Goal: Information Seeking & Learning: Check status

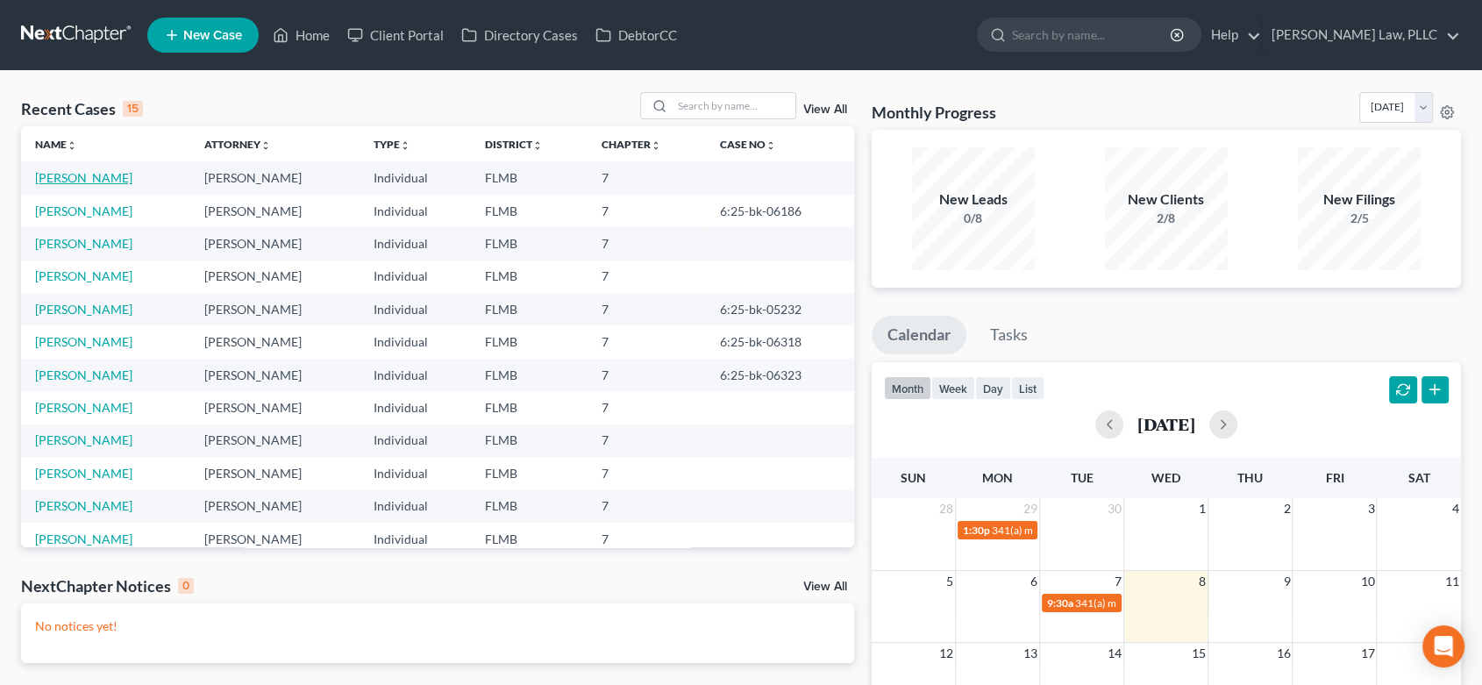
click at [78, 181] on link "[PERSON_NAME]" at bounding box center [83, 177] width 97 height 15
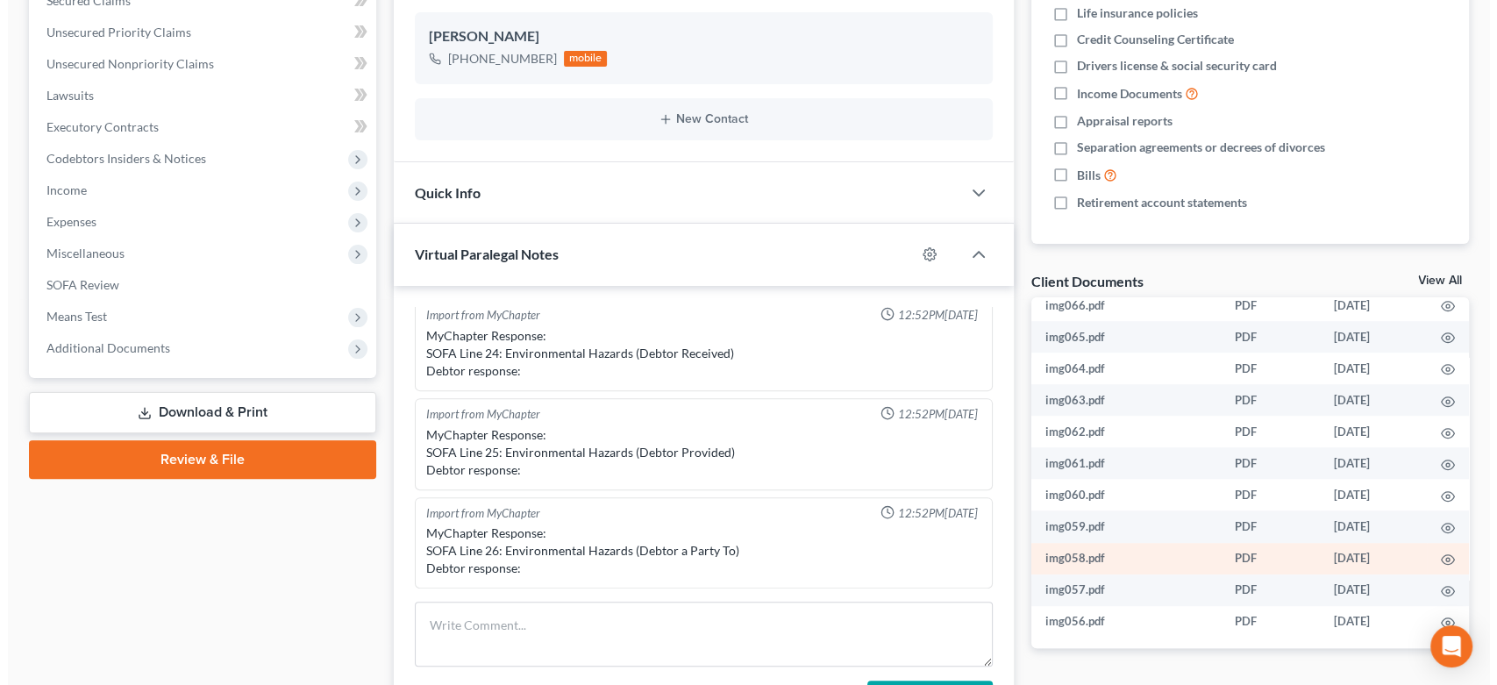
scroll to position [389, 0]
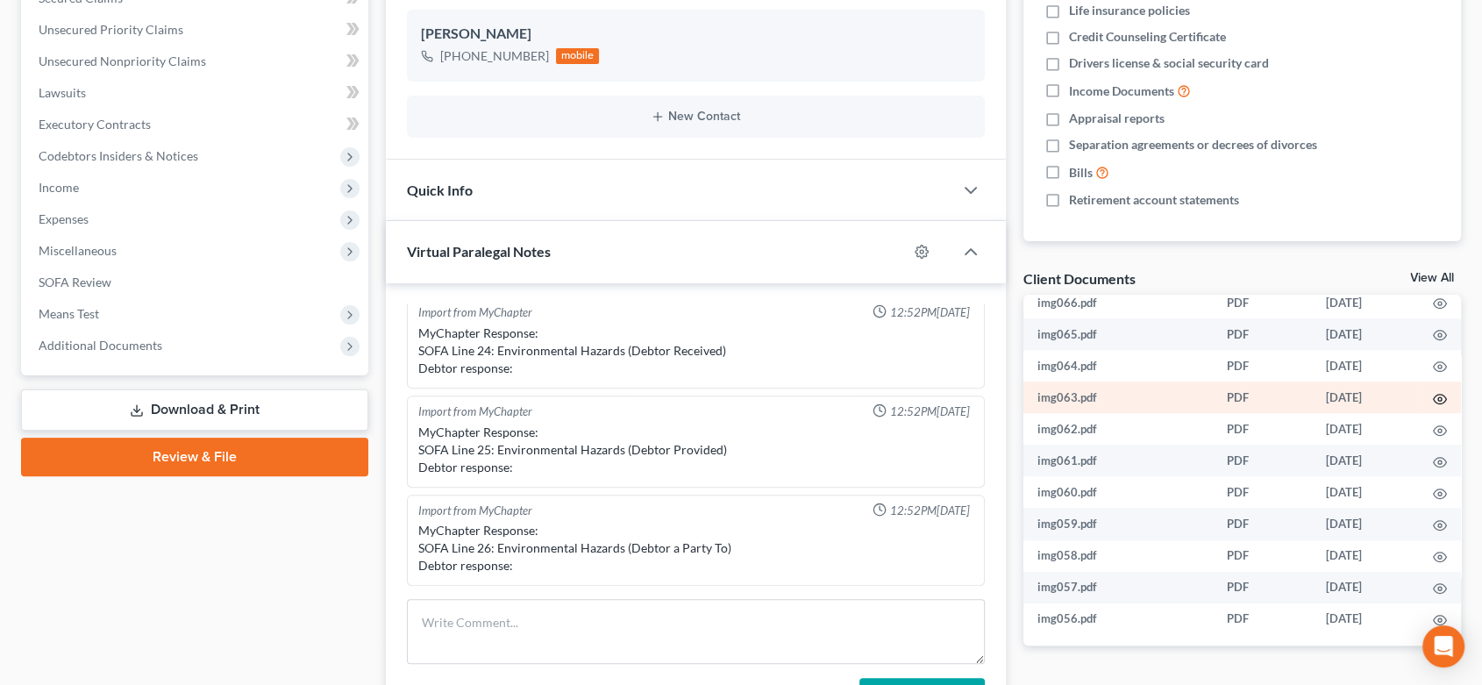
click at [1433, 396] on icon "button" at bounding box center [1440, 399] width 14 height 14
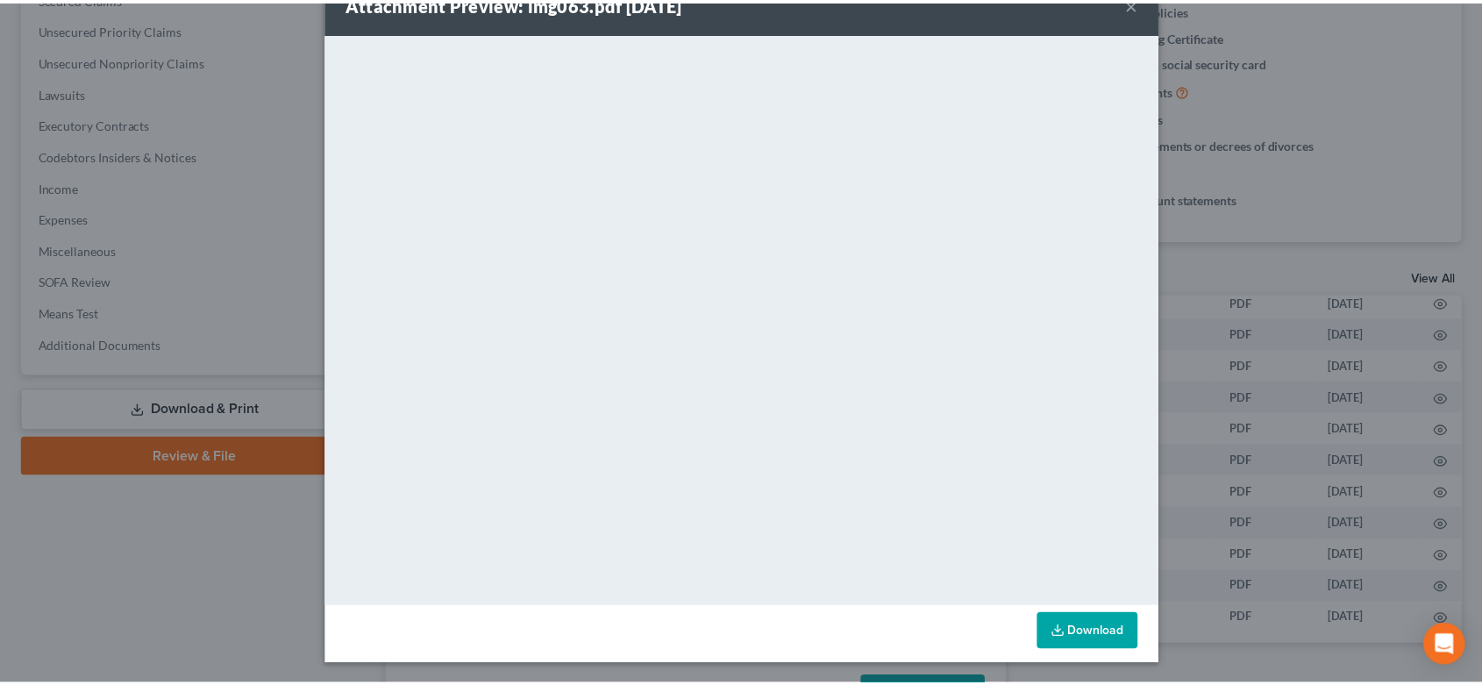
scroll to position [0, 0]
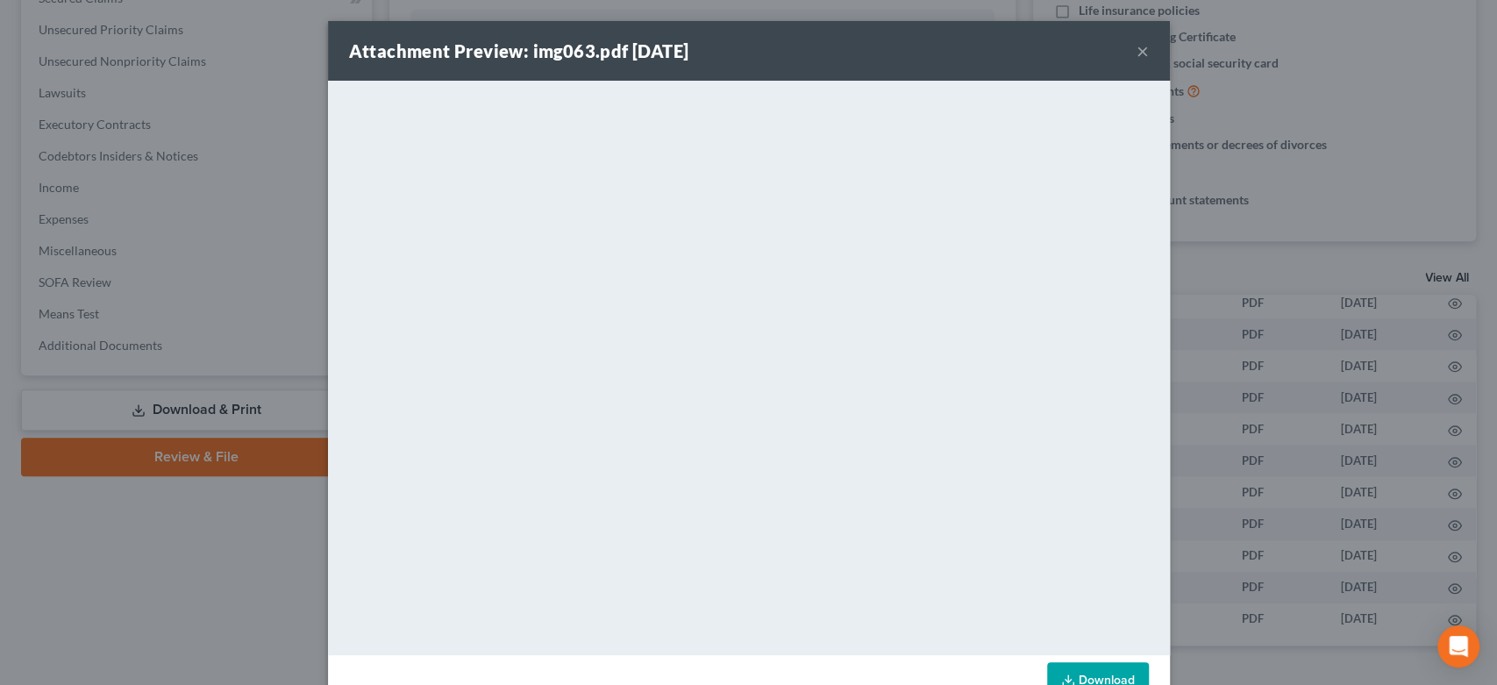
click at [1136, 58] on button "×" at bounding box center [1142, 50] width 12 height 21
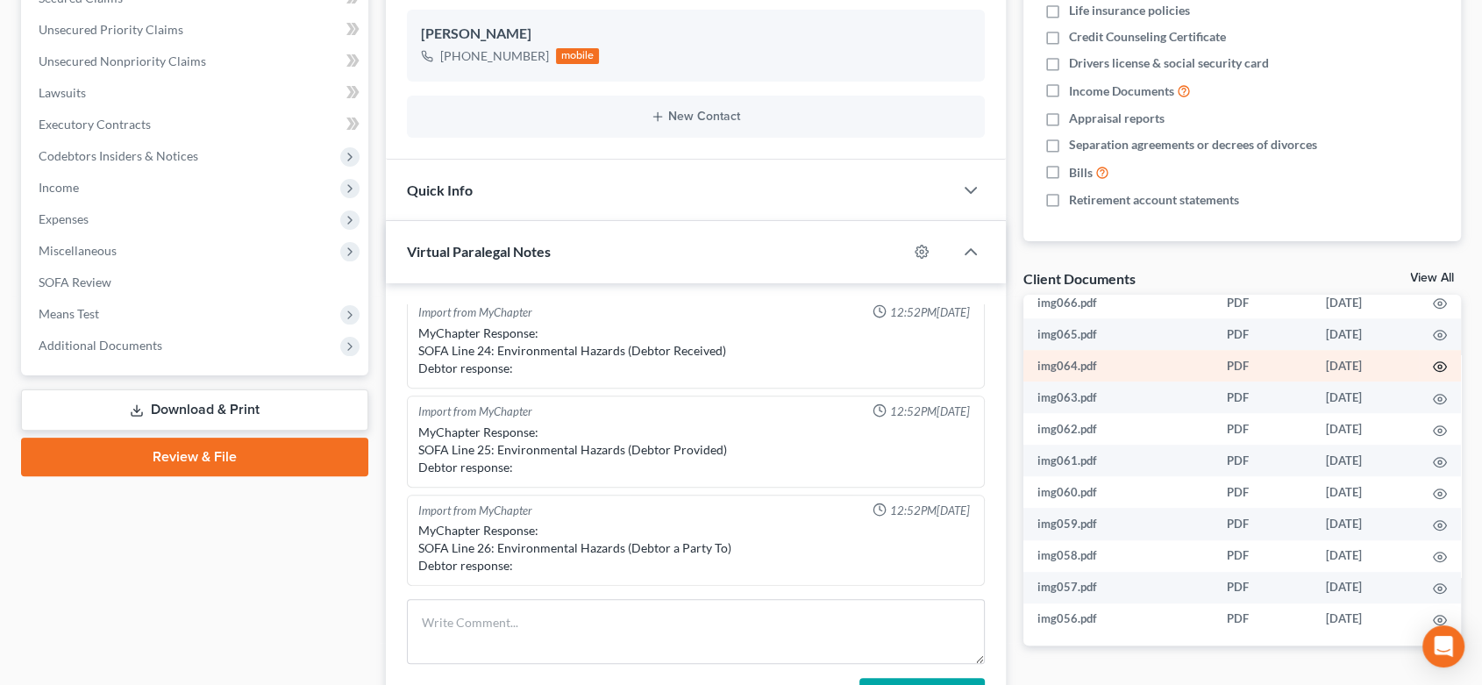
click at [1433, 367] on icon "button" at bounding box center [1440, 367] width 14 height 14
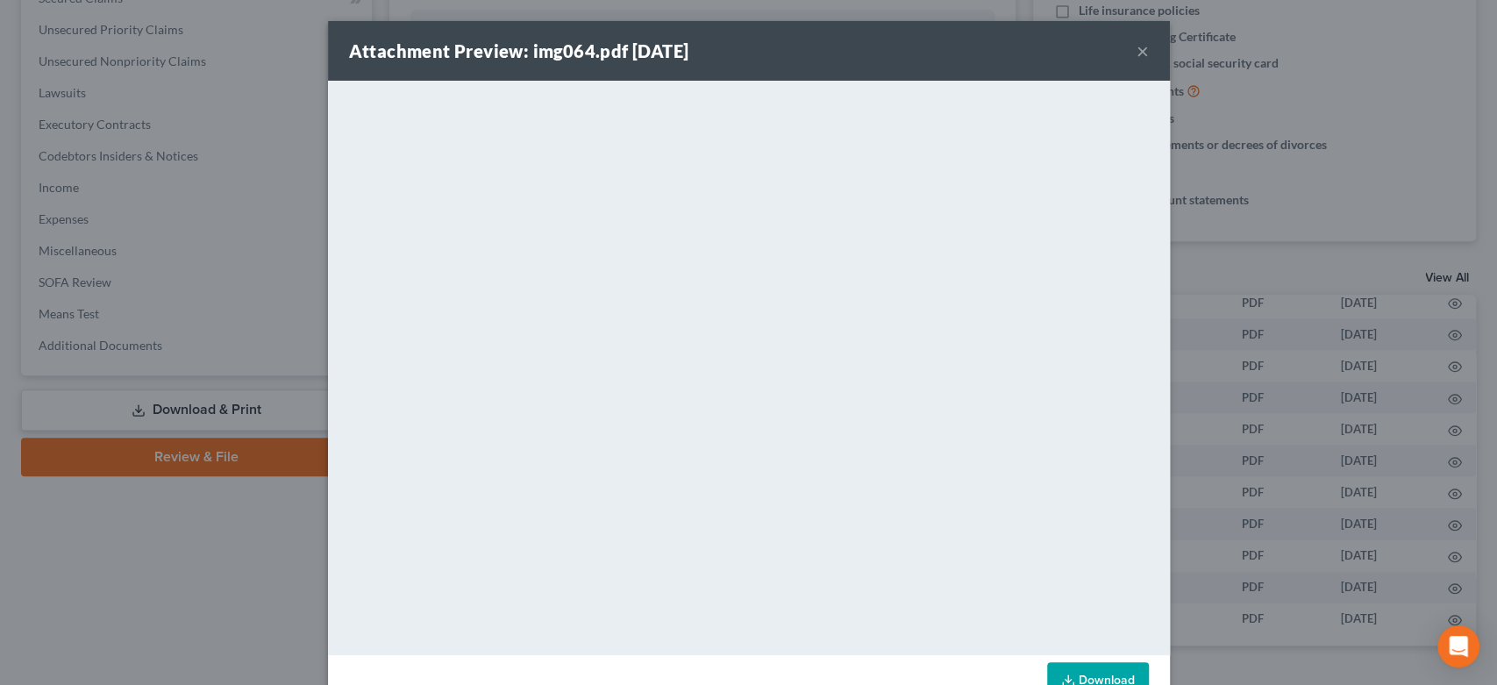
drag, startPoint x: 1136, startPoint y: 42, endPoint x: 1137, endPoint y: 54, distance: 12.3
click at [1137, 50] on button "×" at bounding box center [1142, 50] width 12 height 21
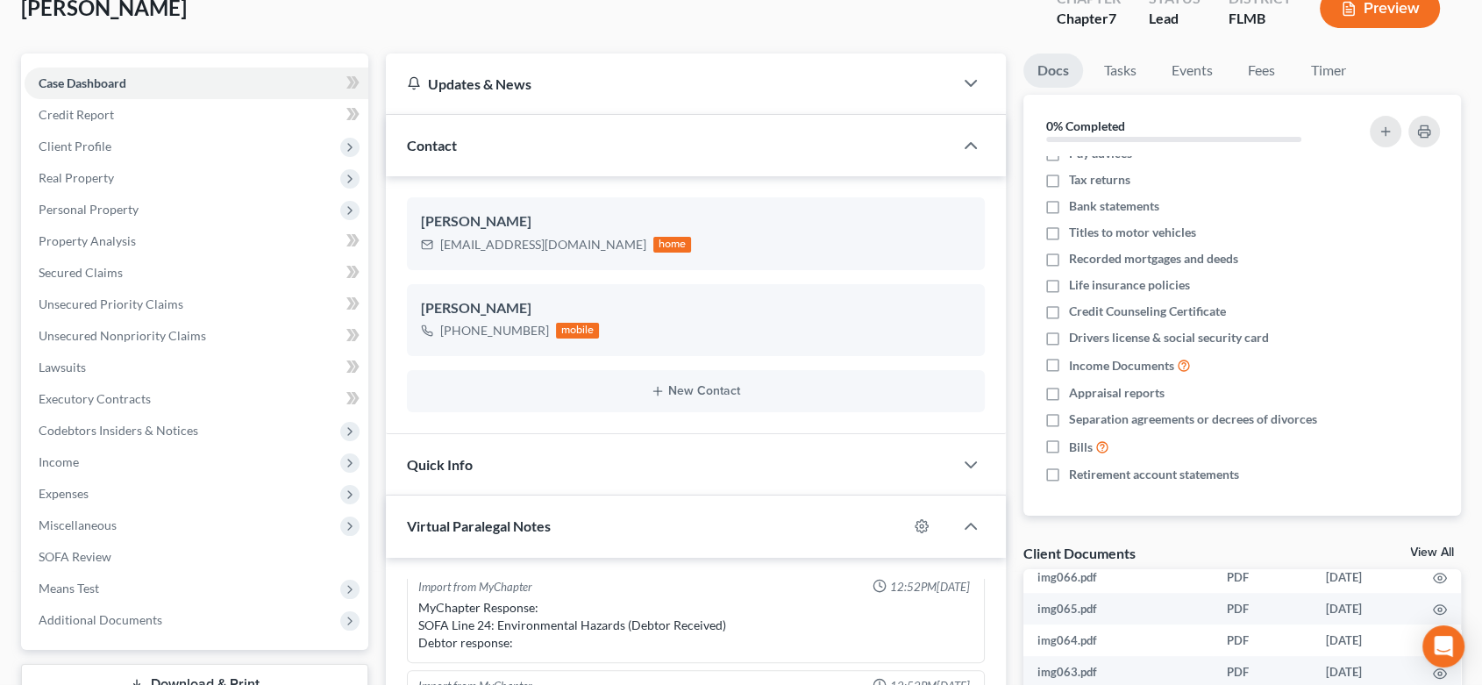
scroll to position [292, 0]
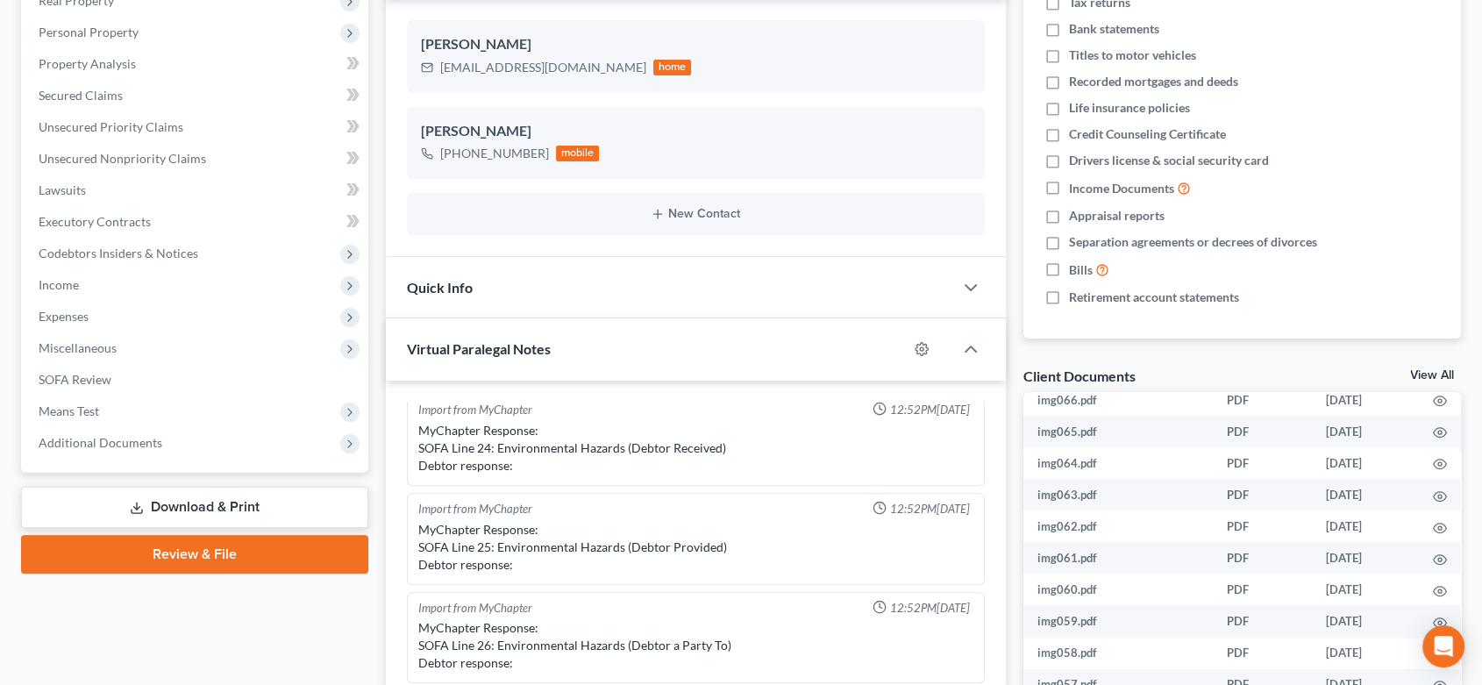
click at [1421, 373] on link "View All" at bounding box center [1432, 375] width 44 height 12
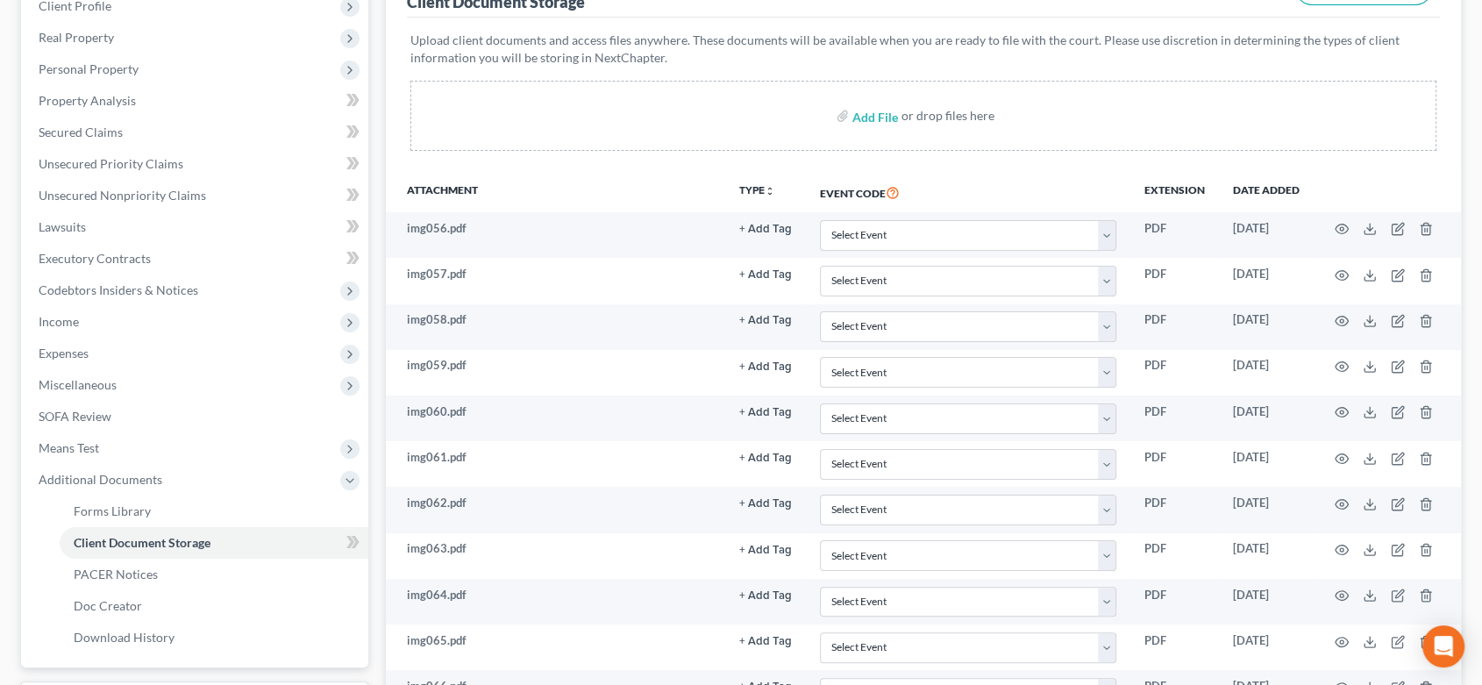
scroll to position [292, 0]
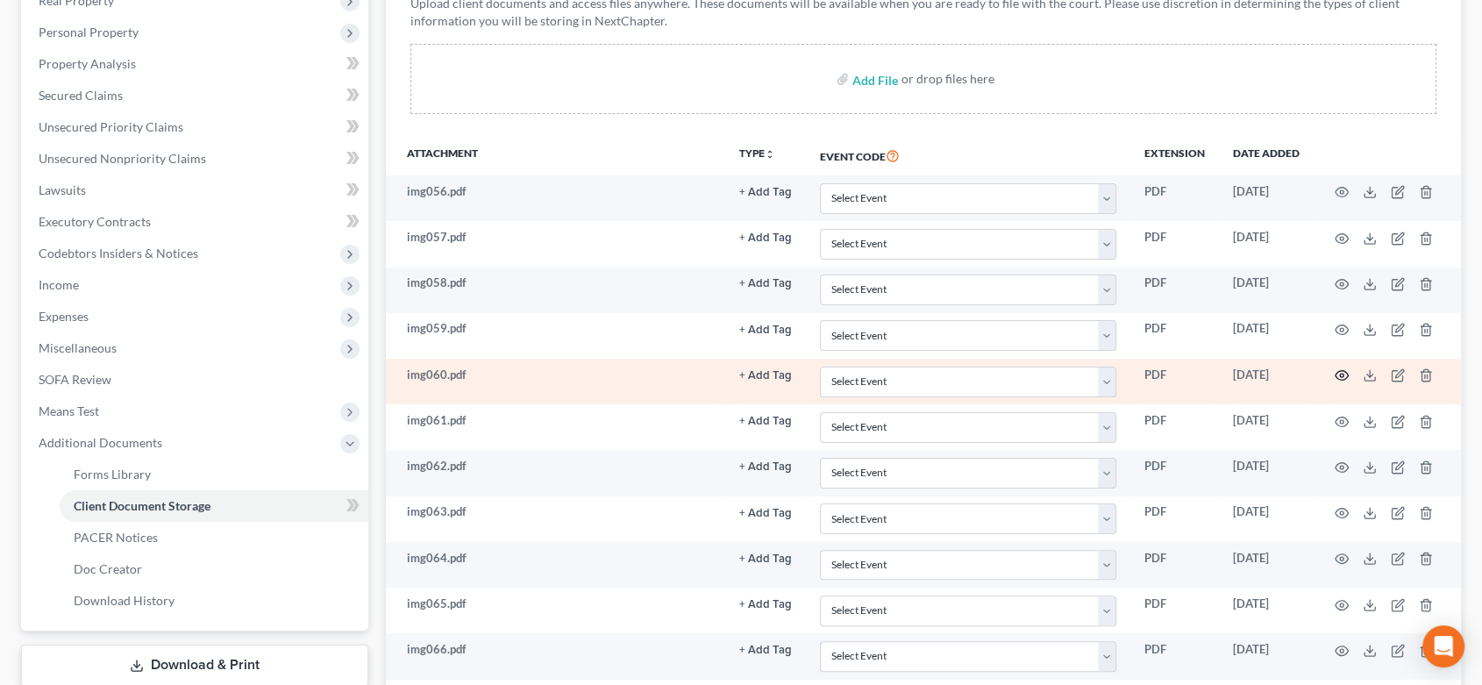
click at [1340, 374] on circle "button" at bounding box center [1342, 376] width 4 height 4
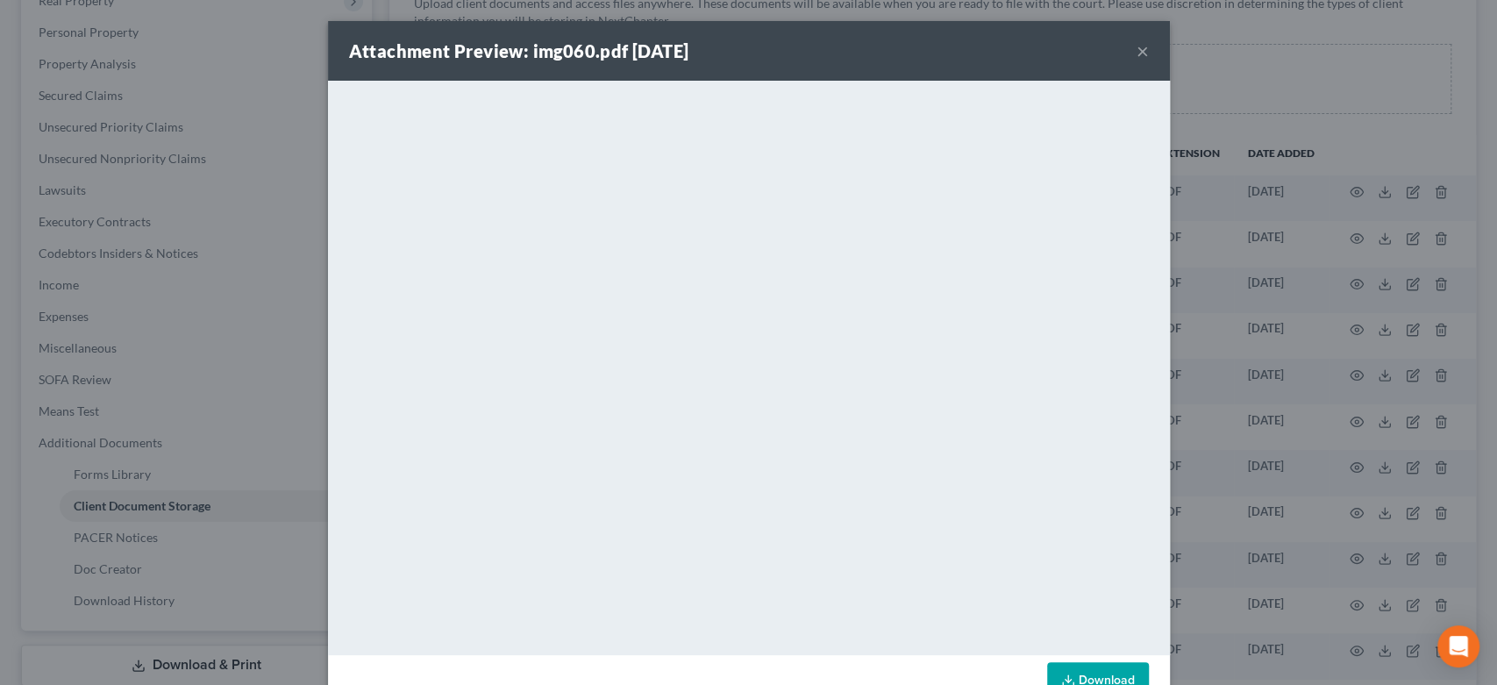
drag, startPoint x: 1122, startPoint y: 53, endPoint x: 1110, endPoint y: 75, distance: 24.7
click at [1119, 54] on div "Attachment Preview: img060.pdf 08/28/2025 ×" at bounding box center [749, 51] width 842 height 60
click at [1136, 50] on button "×" at bounding box center [1142, 50] width 12 height 21
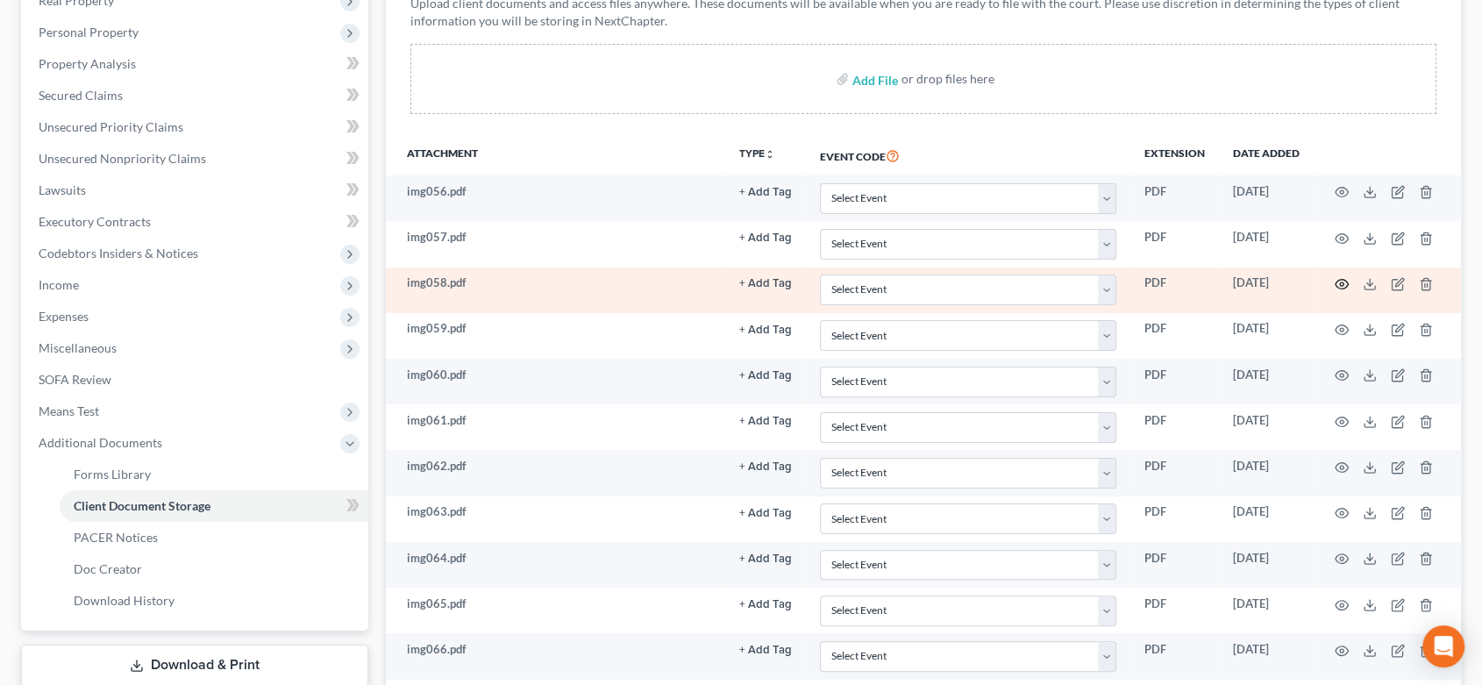
click at [1342, 288] on icon "button" at bounding box center [1342, 284] width 14 height 14
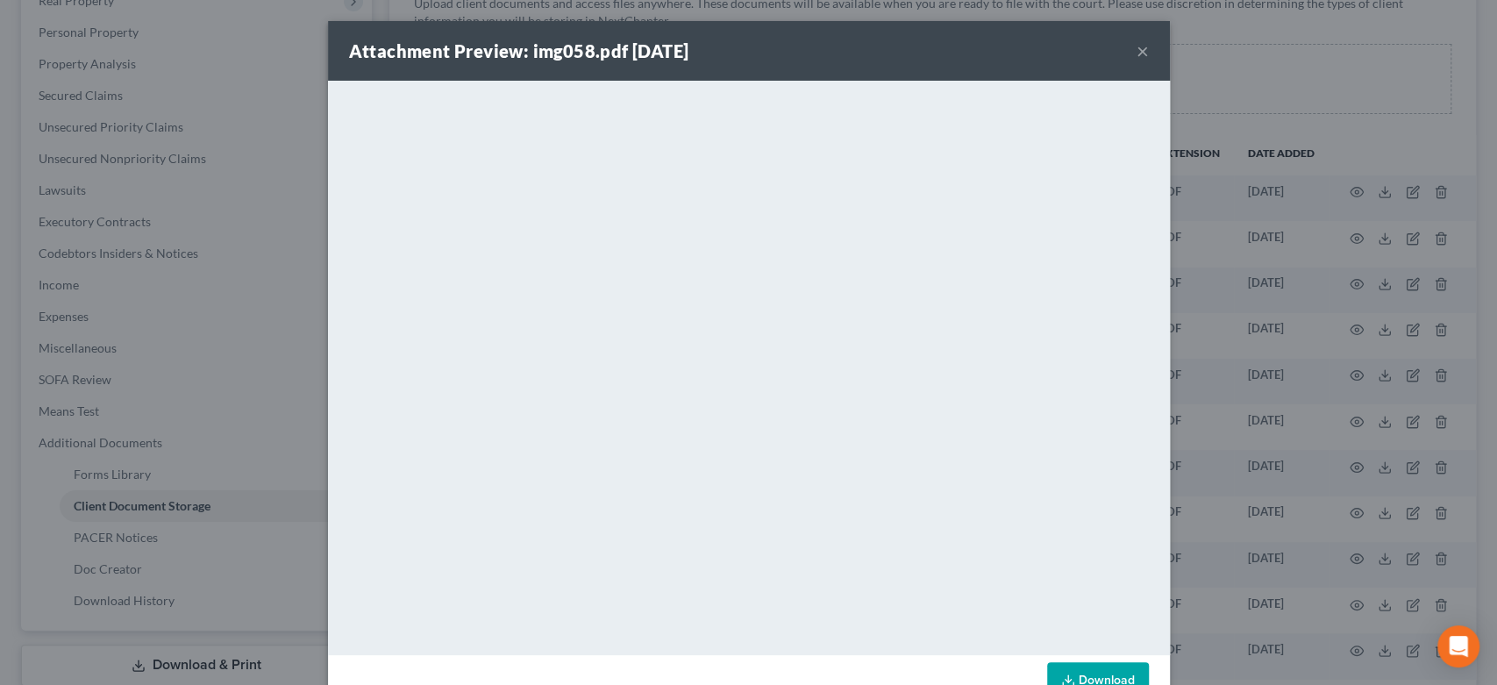
click at [1127, 51] on div "Attachment Preview: img058.pdf 08/28/2025 ×" at bounding box center [749, 51] width 842 height 60
click at [1129, 58] on div "Attachment Preview: img058.pdf 08/28/2025 ×" at bounding box center [749, 51] width 842 height 60
click at [1136, 54] on button "×" at bounding box center [1142, 50] width 12 height 21
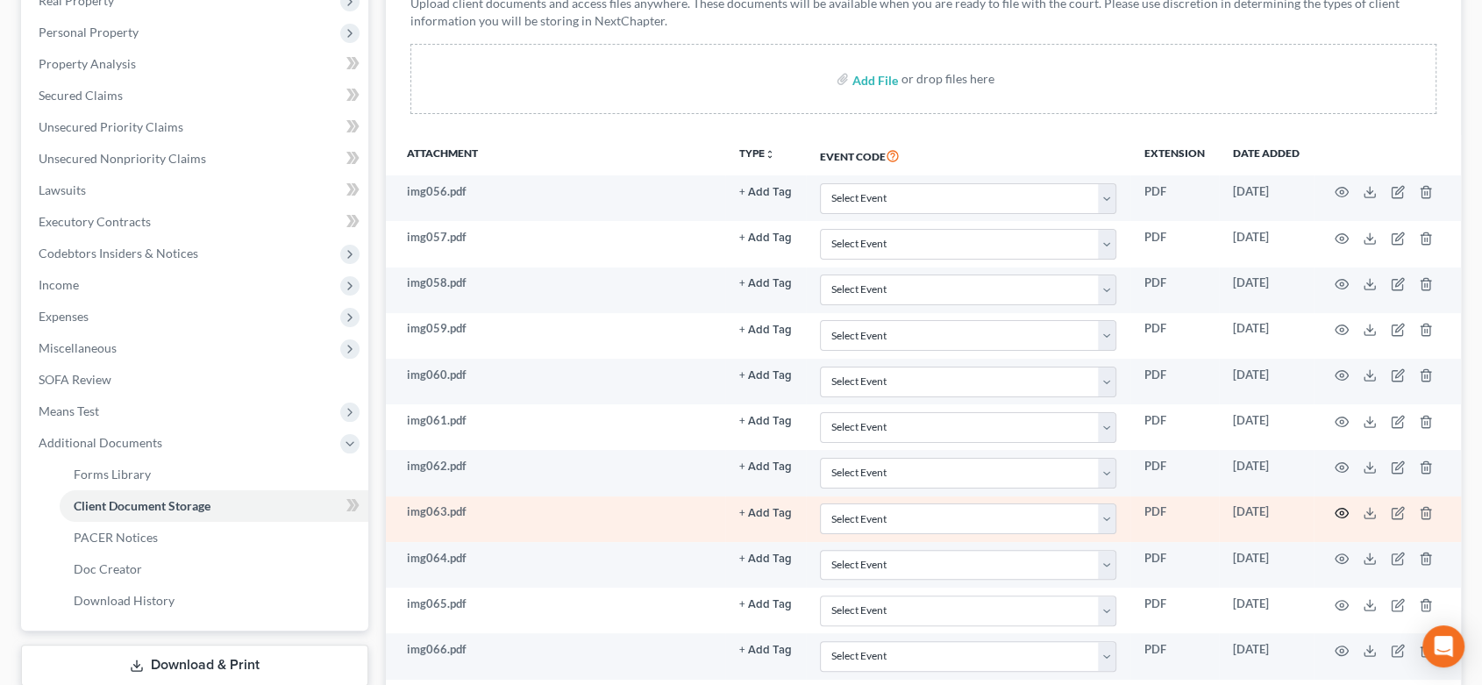
click at [1342, 506] on icon "button" at bounding box center [1342, 513] width 14 height 14
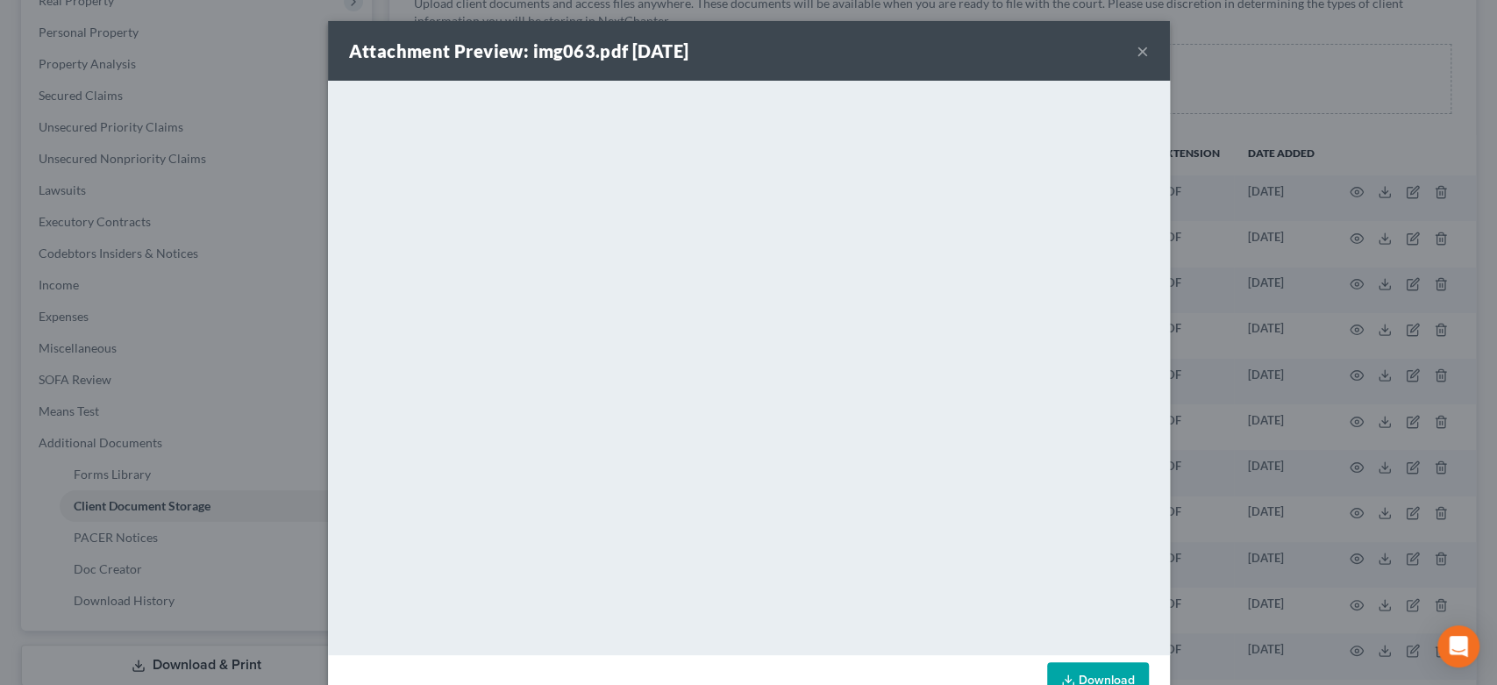
click at [1136, 55] on button "×" at bounding box center [1142, 50] width 12 height 21
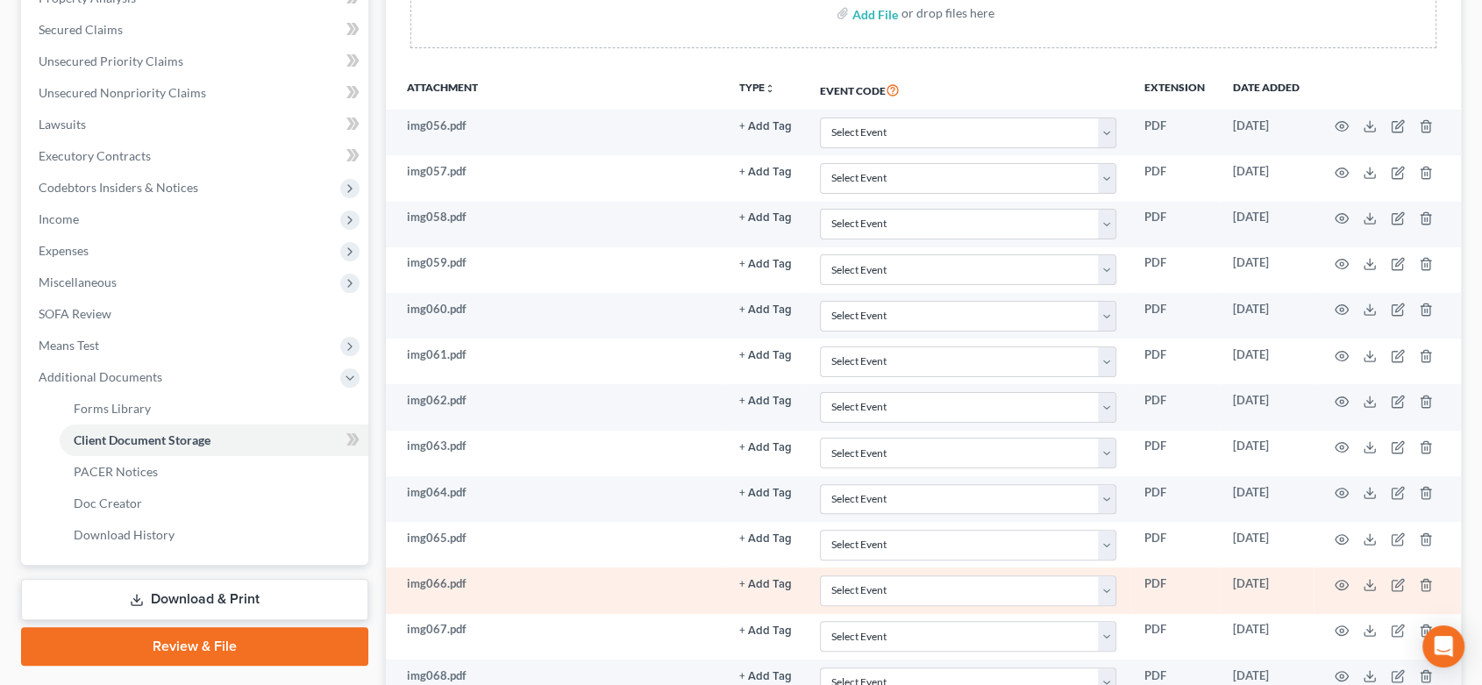
scroll to position [389, 0]
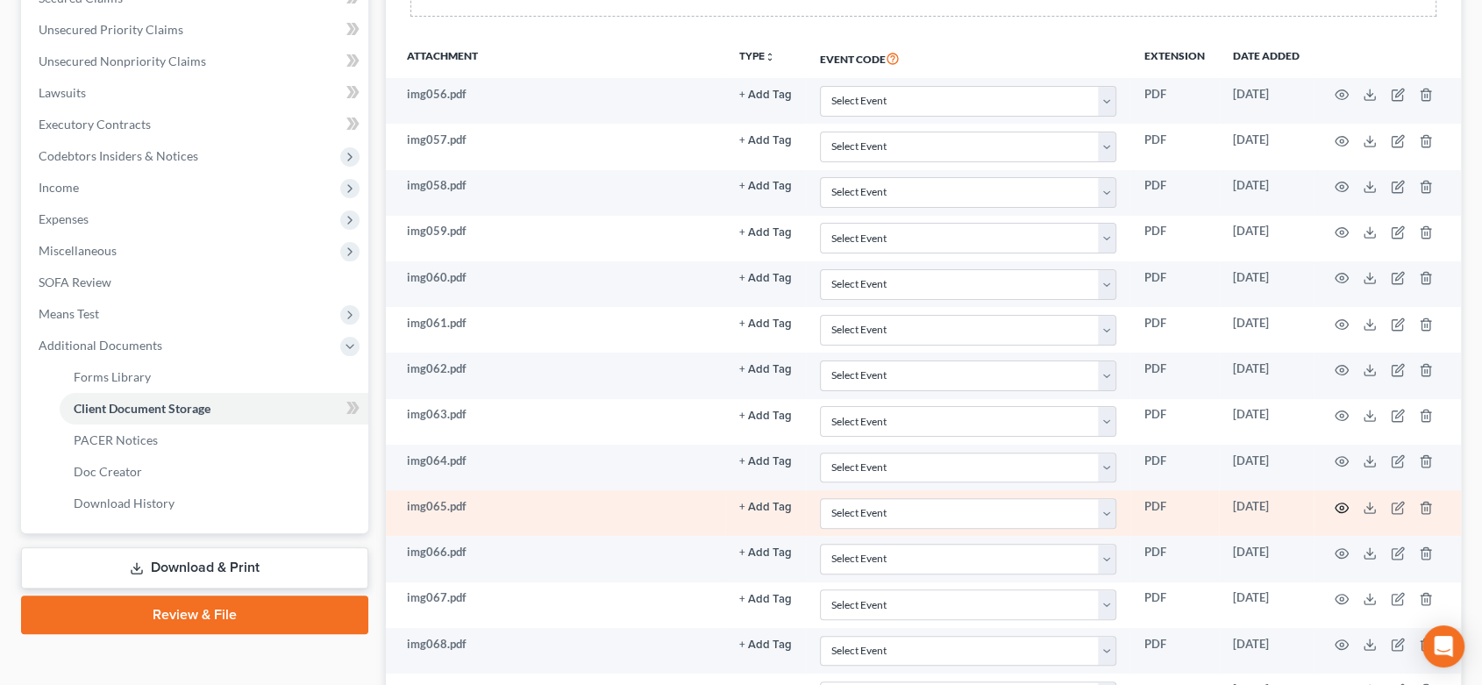
click at [1343, 501] on icon "button" at bounding box center [1342, 508] width 14 height 14
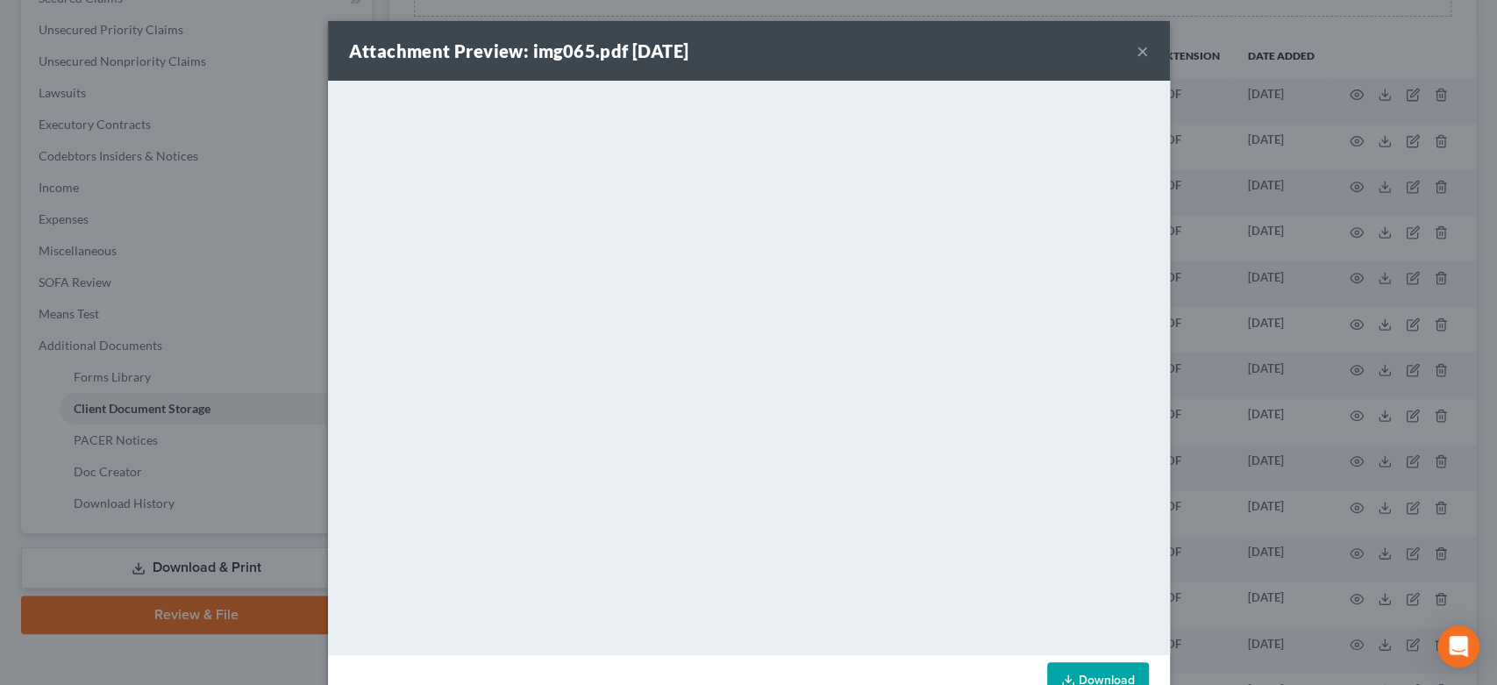
click at [1136, 56] on button "×" at bounding box center [1142, 50] width 12 height 21
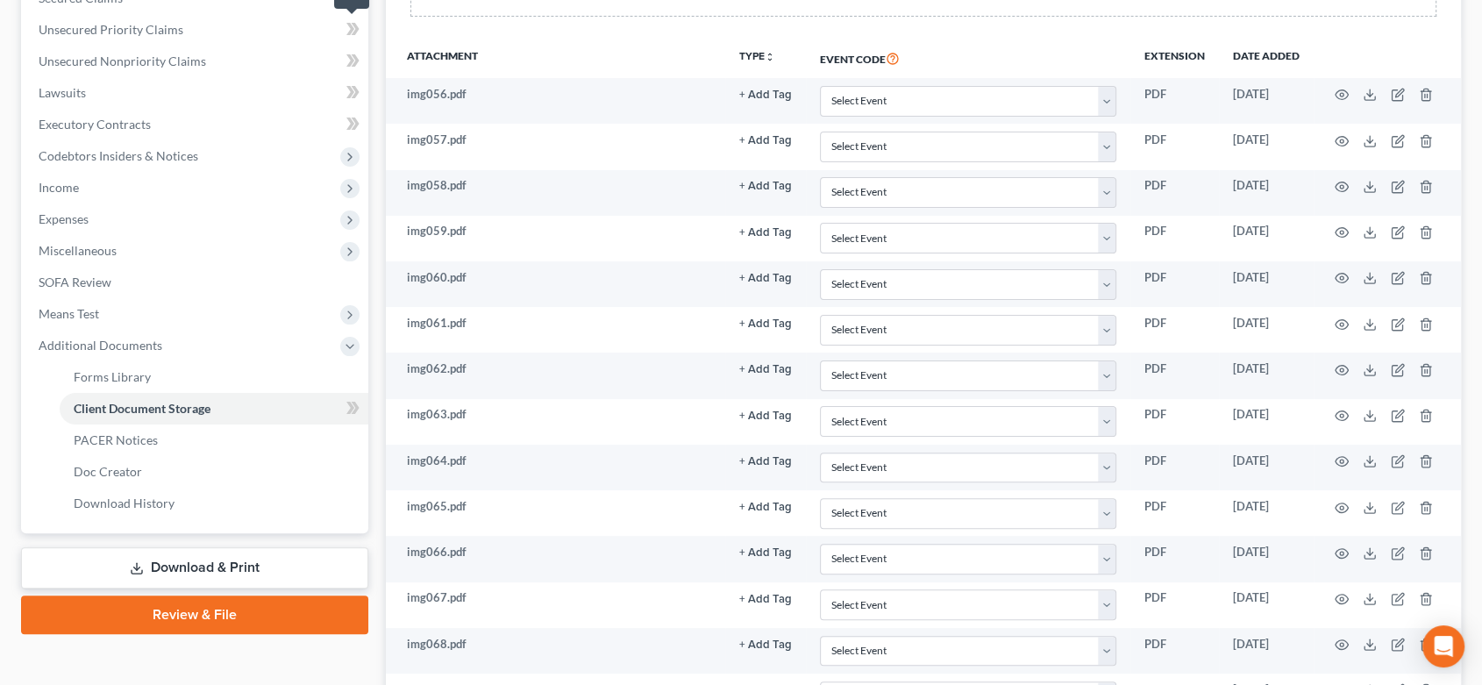
scroll to position [0, 0]
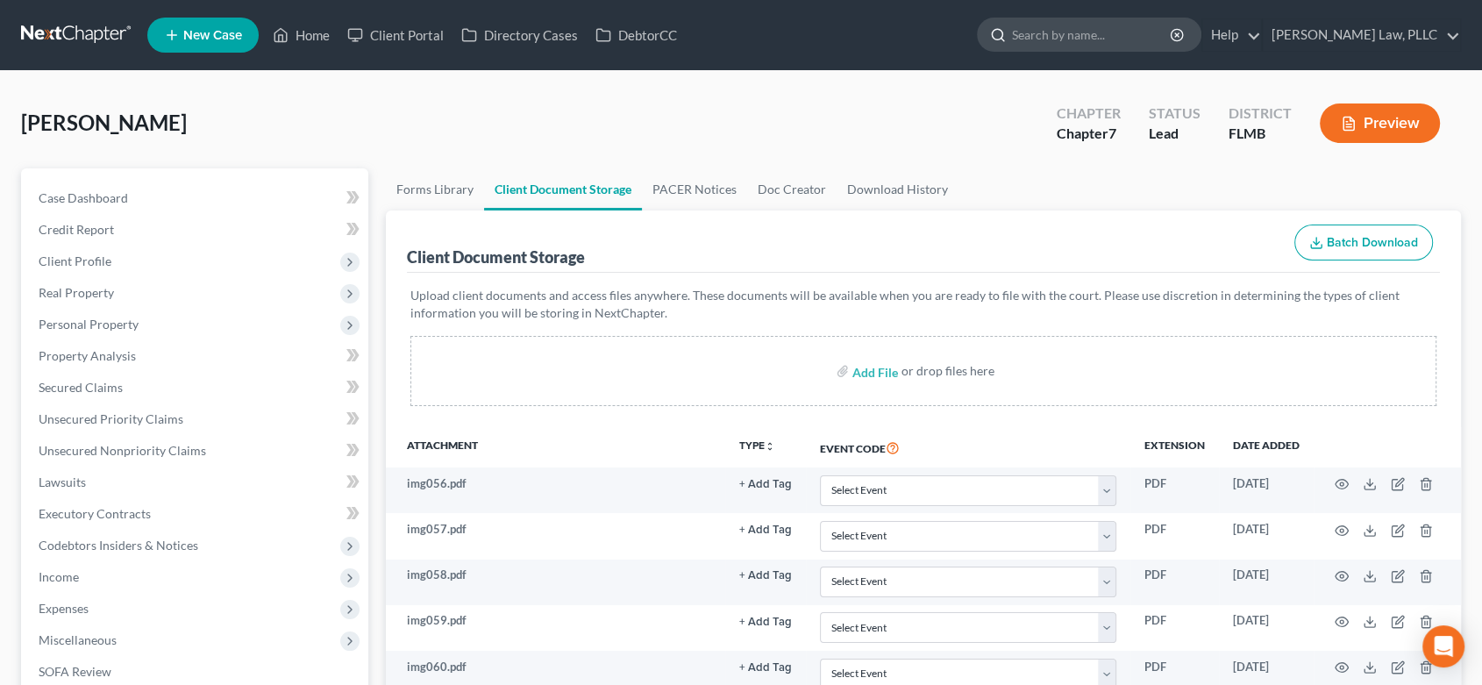
drag, startPoint x: 1123, startPoint y: 40, endPoint x: 1127, endPoint y: 49, distance: 9.4
click at [1123, 42] on input "search" at bounding box center [1092, 34] width 160 height 32
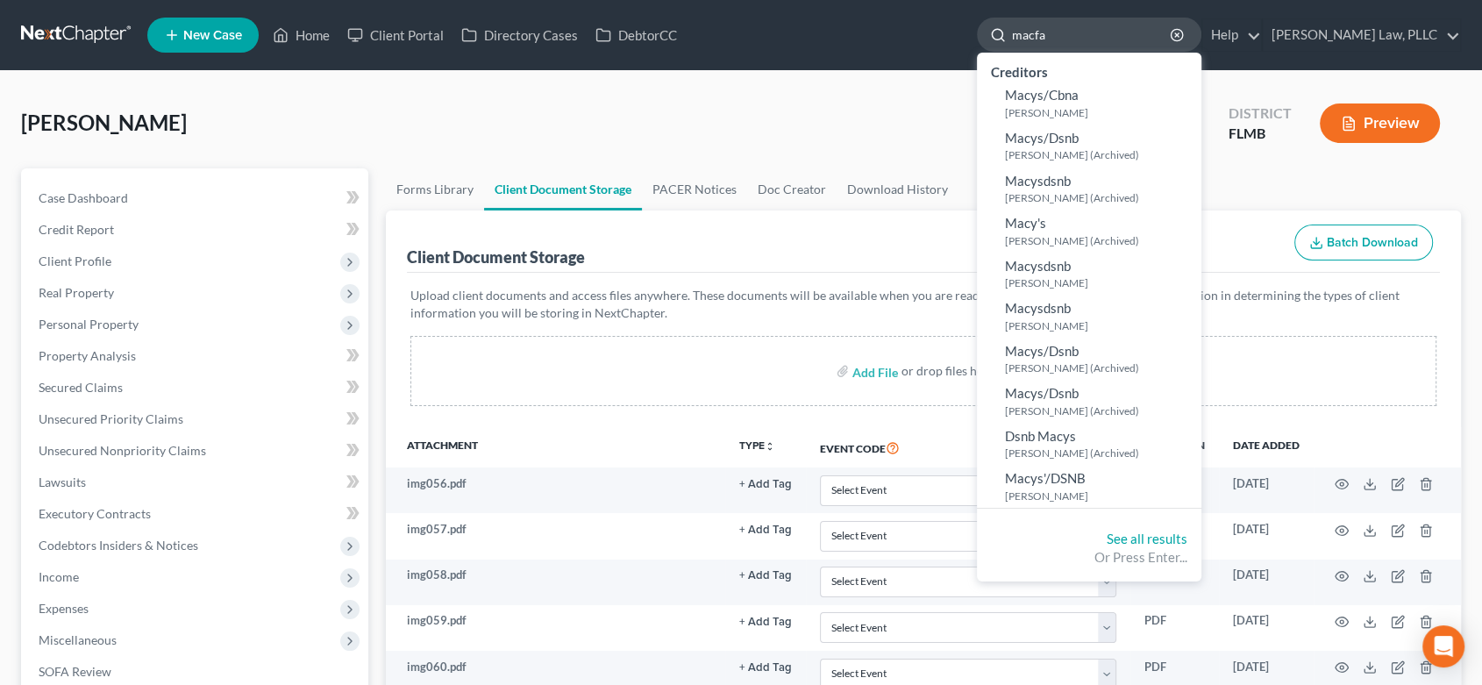
type input "macfar"
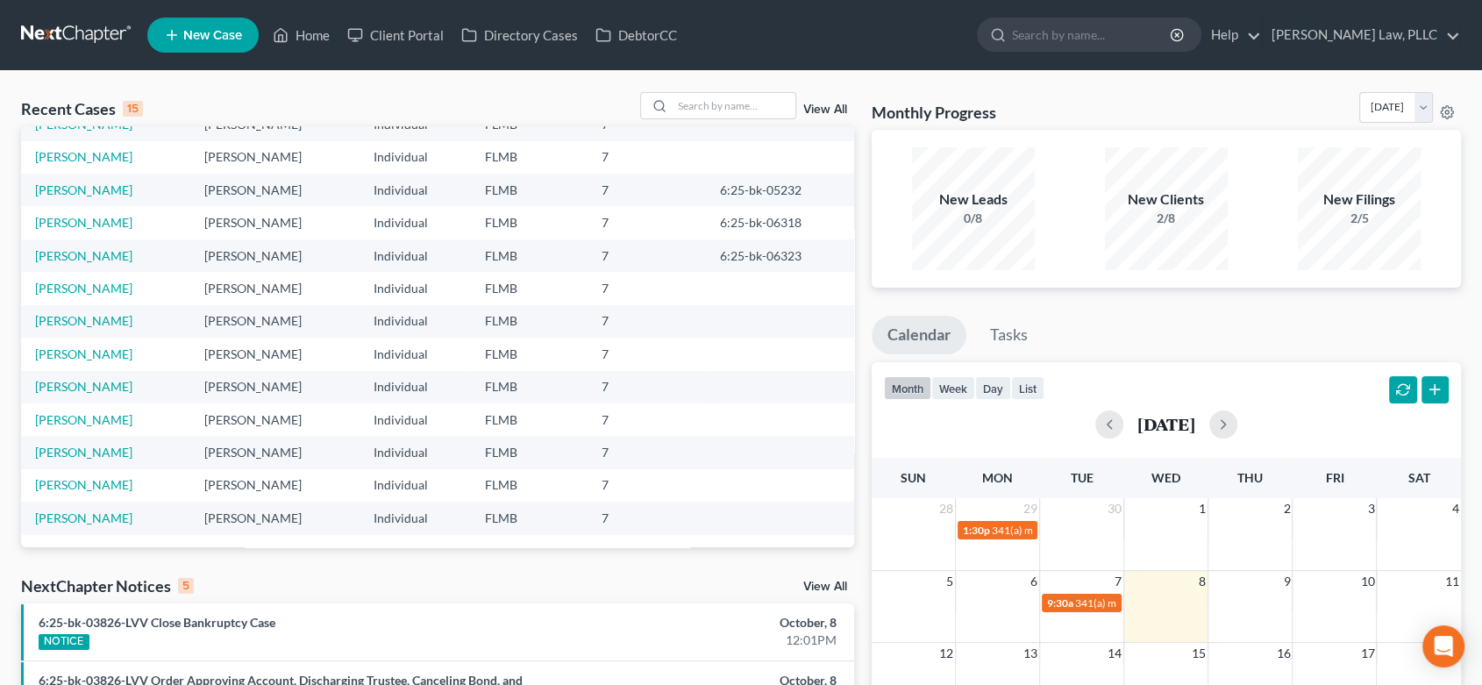
scroll to position [327, 0]
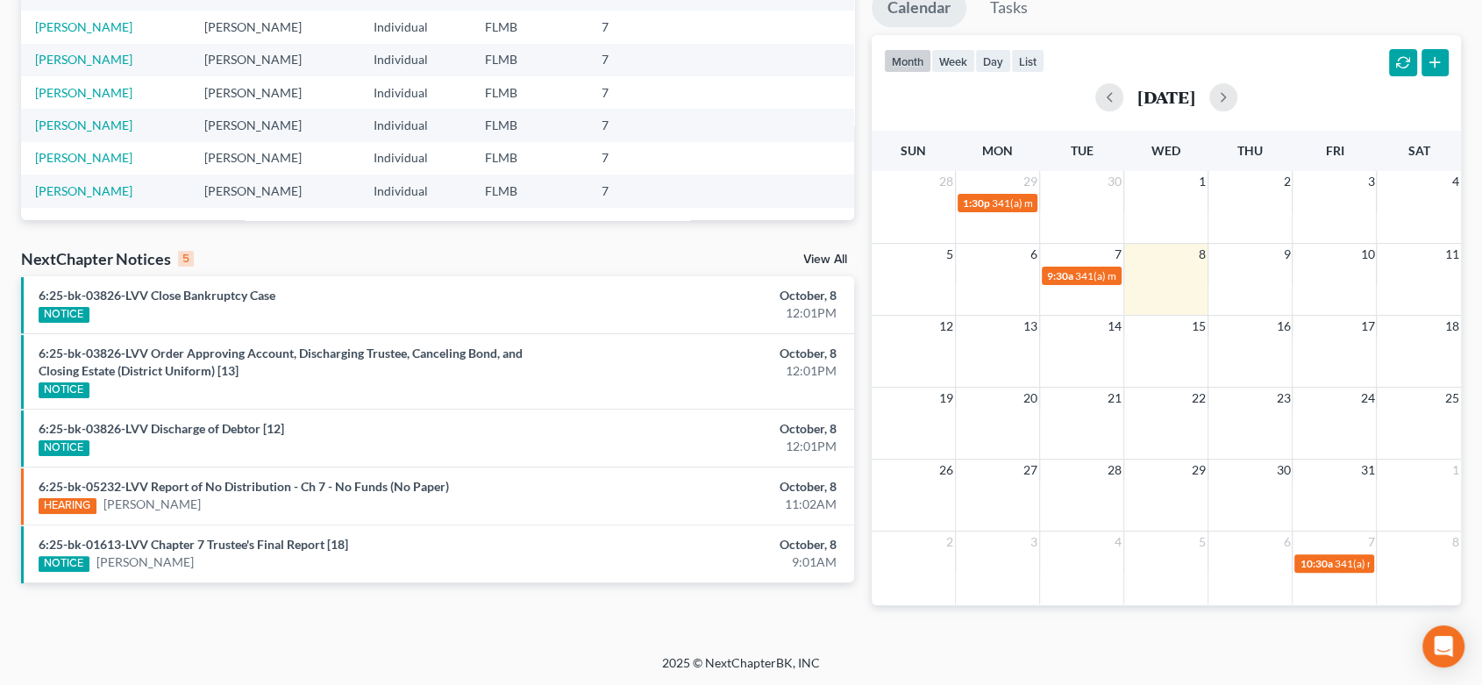
click at [838, 258] on link "View All" at bounding box center [825, 259] width 44 height 12
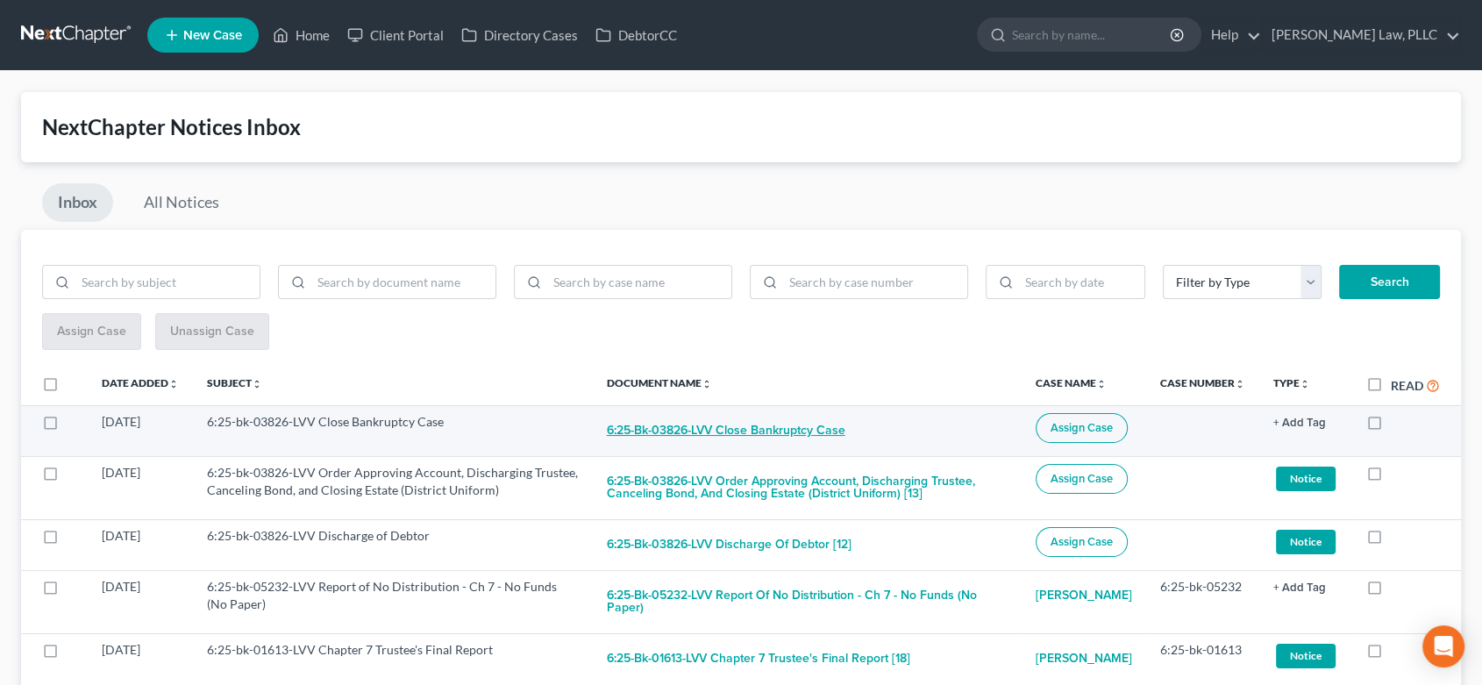
click at [652, 435] on button "6:25-bk-03826-LVV Close Bankruptcy Case" at bounding box center [726, 430] width 239 height 35
checkbox input "true"
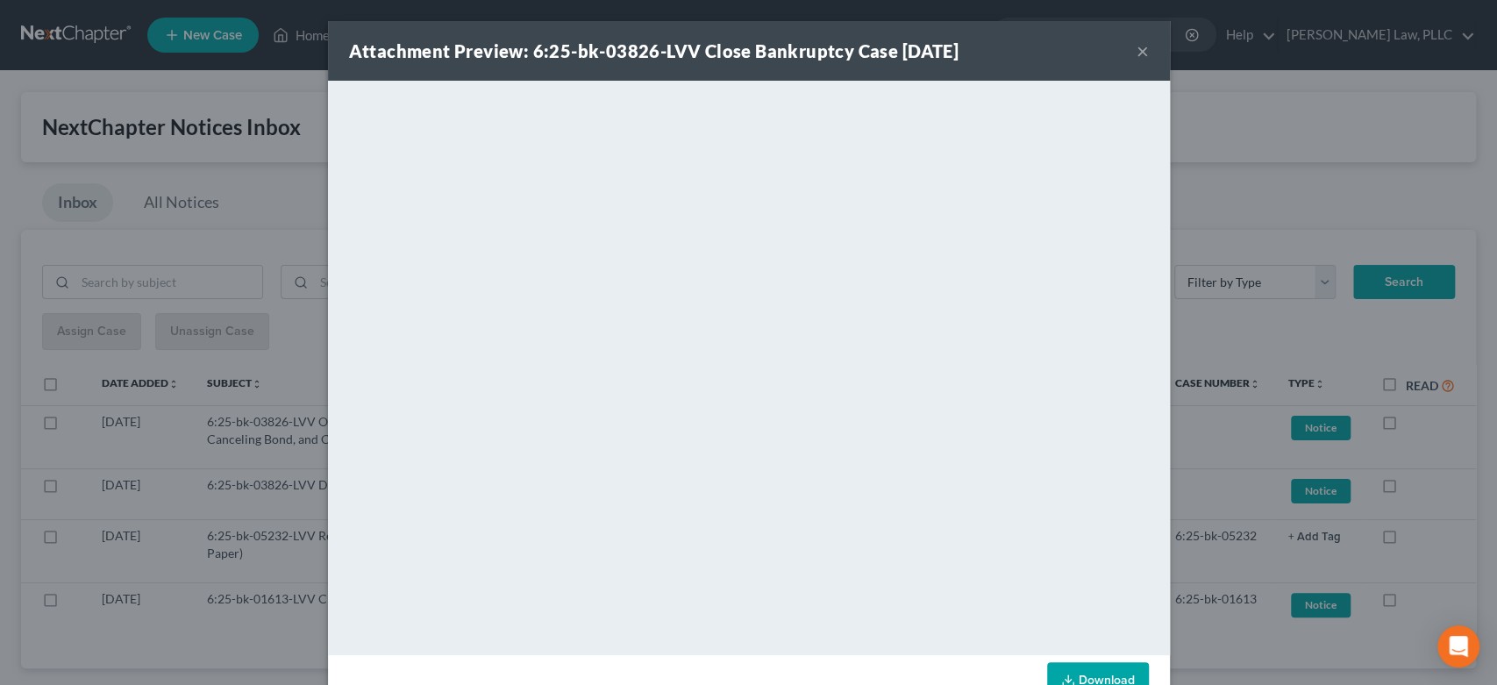
drag, startPoint x: 1001, startPoint y: 46, endPoint x: 700, endPoint y: 33, distance: 301.0
click at [693, 33] on div "Attachment Preview: 6:25-bk-03826-LVV Close Bankruptcy Case [DATE] ×" at bounding box center [749, 51] width 842 height 60
copy strong "Close Bankruptcy Case [DATE]"
click at [1140, 51] on button "×" at bounding box center [1142, 50] width 12 height 21
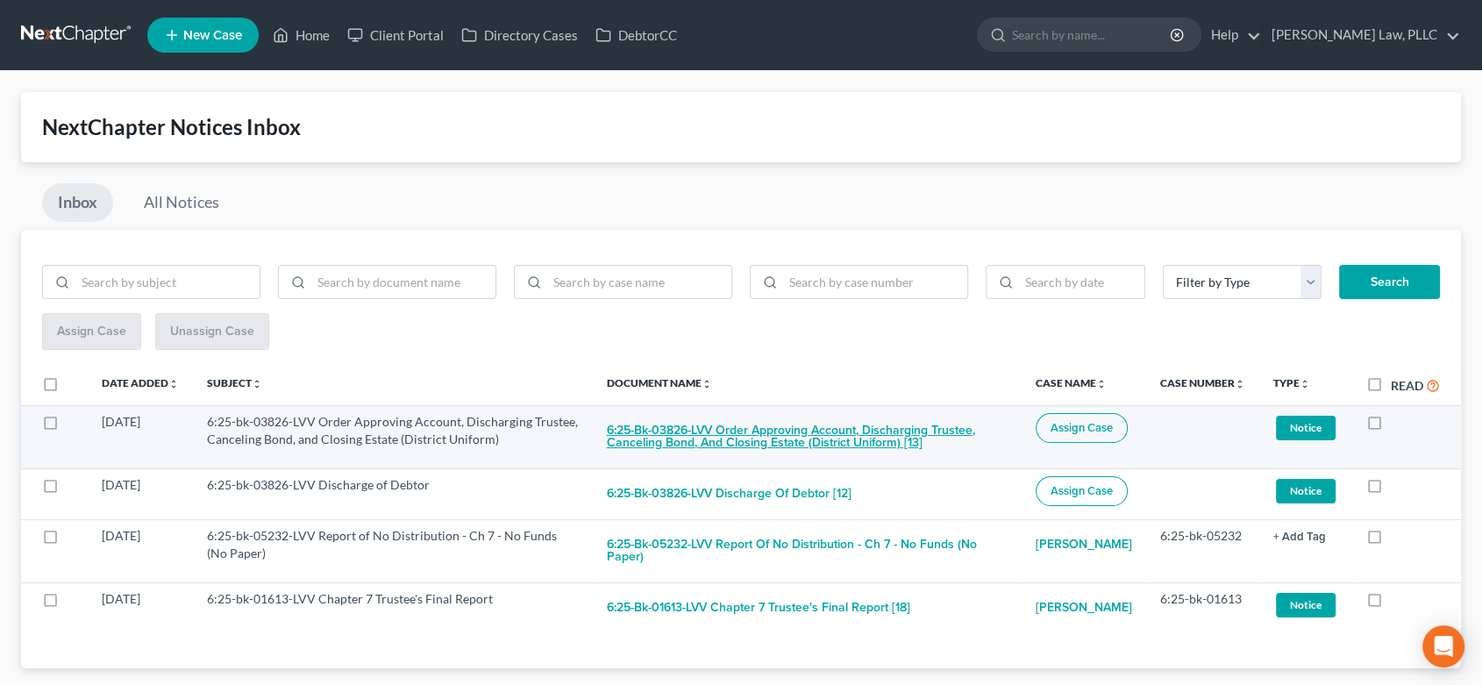
click at [682, 444] on button "6:25-bk-03826-LVV Order Approving Account, Discharging Trustee, Canceling Bond,…" at bounding box center [807, 436] width 401 height 47
checkbox input "true"
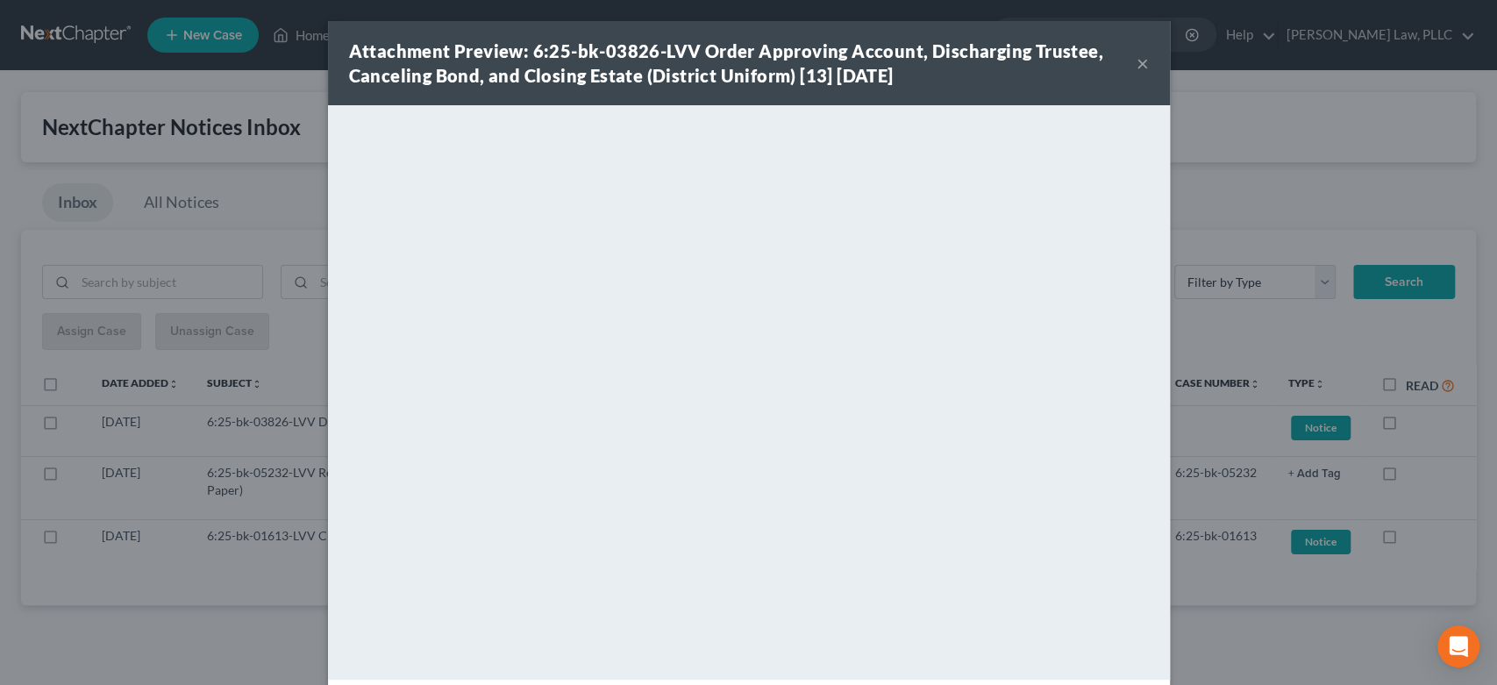
click at [1136, 66] on button "×" at bounding box center [1142, 63] width 12 height 21
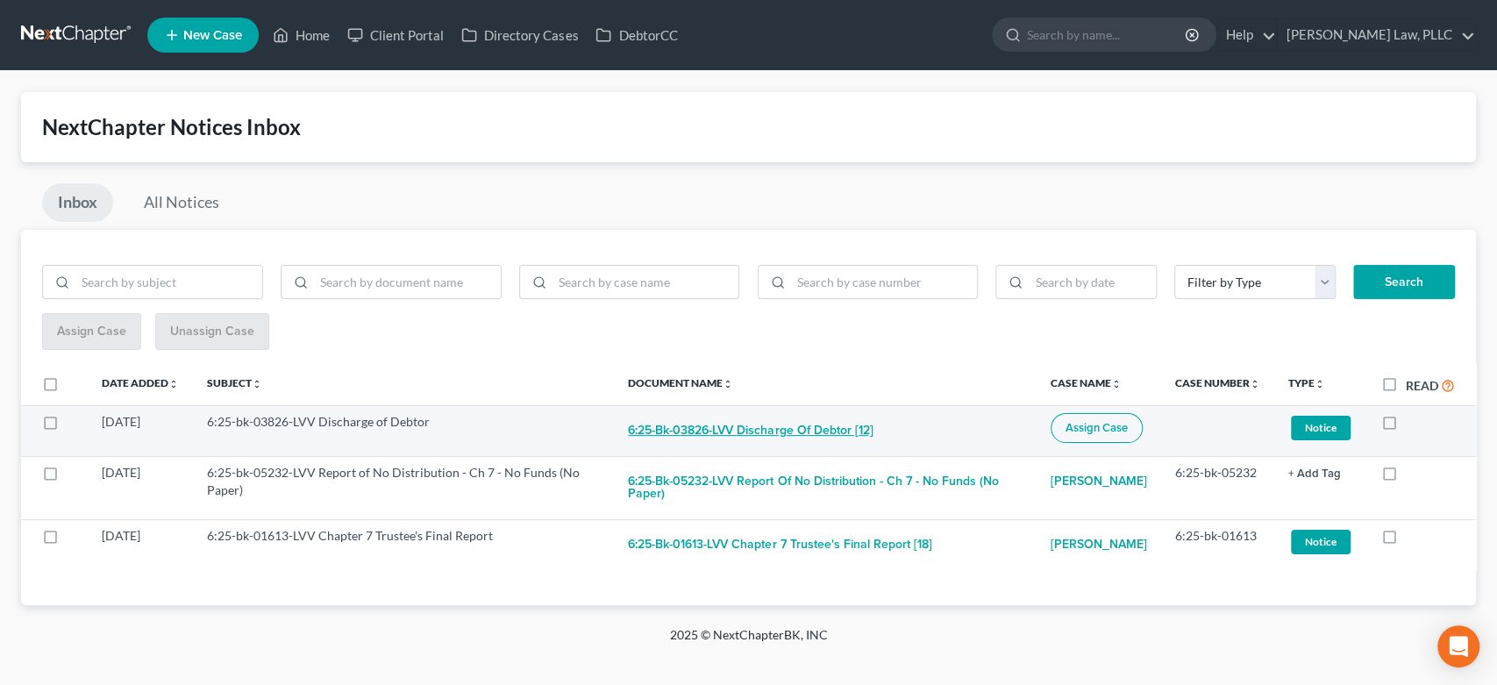
click at [750, 431] on button "6:25-bk-03826-LVV Discharge of Debtor [12]" at bounding box center [750, 430] width 245 height 35
checkbox input "true"
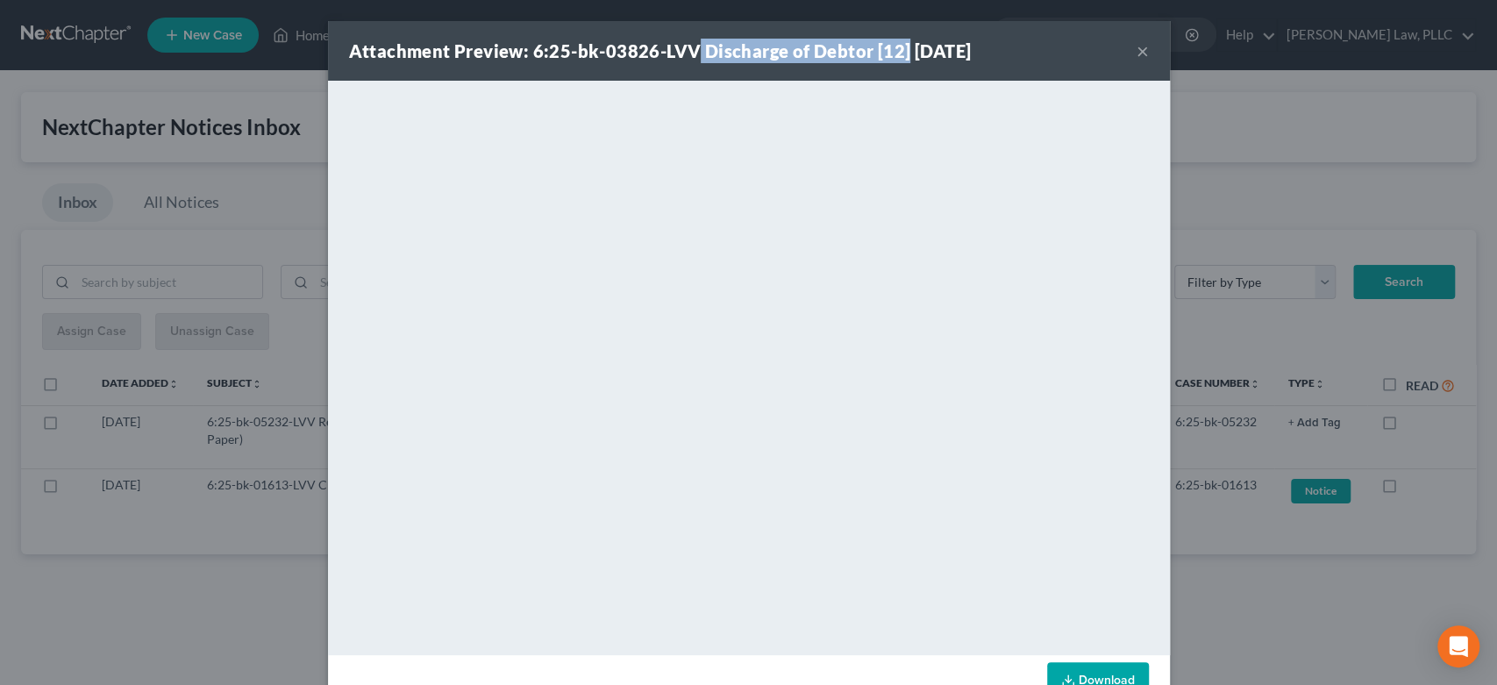
drag, startPoint x: 894, startPoint y: 46, endPoint x: 707, endPoint y: 32, distance: 188.2
click at [686, 22] on div "Attachment Preview: 6:25-bk-03826-LVV Discharge of Debtor [12] [DATE] ×" at bounding box center [749, 51] width 842 height 60
copy strong "Discharge of Debtor [12]"
click at [1136, 45] on button "×" at bounding box center [1142, 50] width 12 height 21
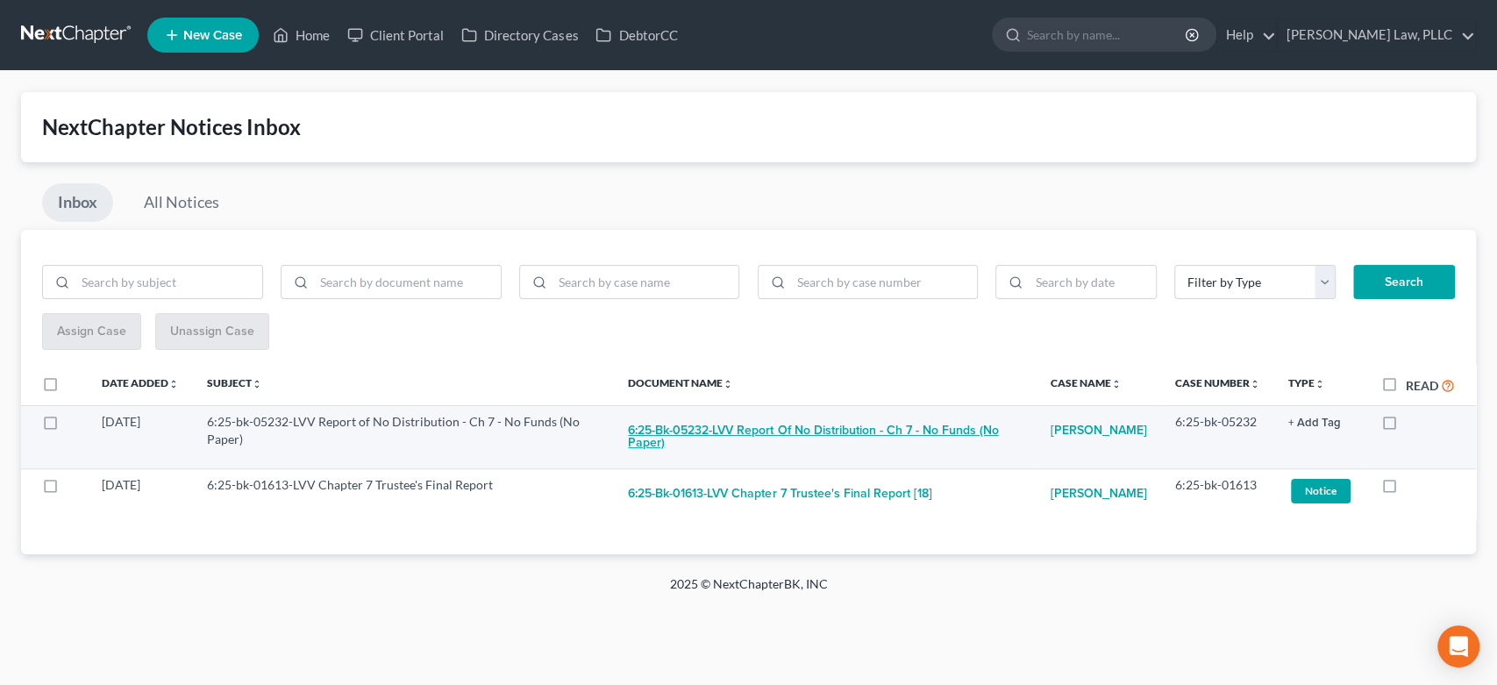
click at [826, 428] on button "6:25-bk-05232-LVV Report of No Distribution - Ch 7 - No Funds (No Paper)" at bounding box center [825, 436] width 395 height 47
checkbox input "true"
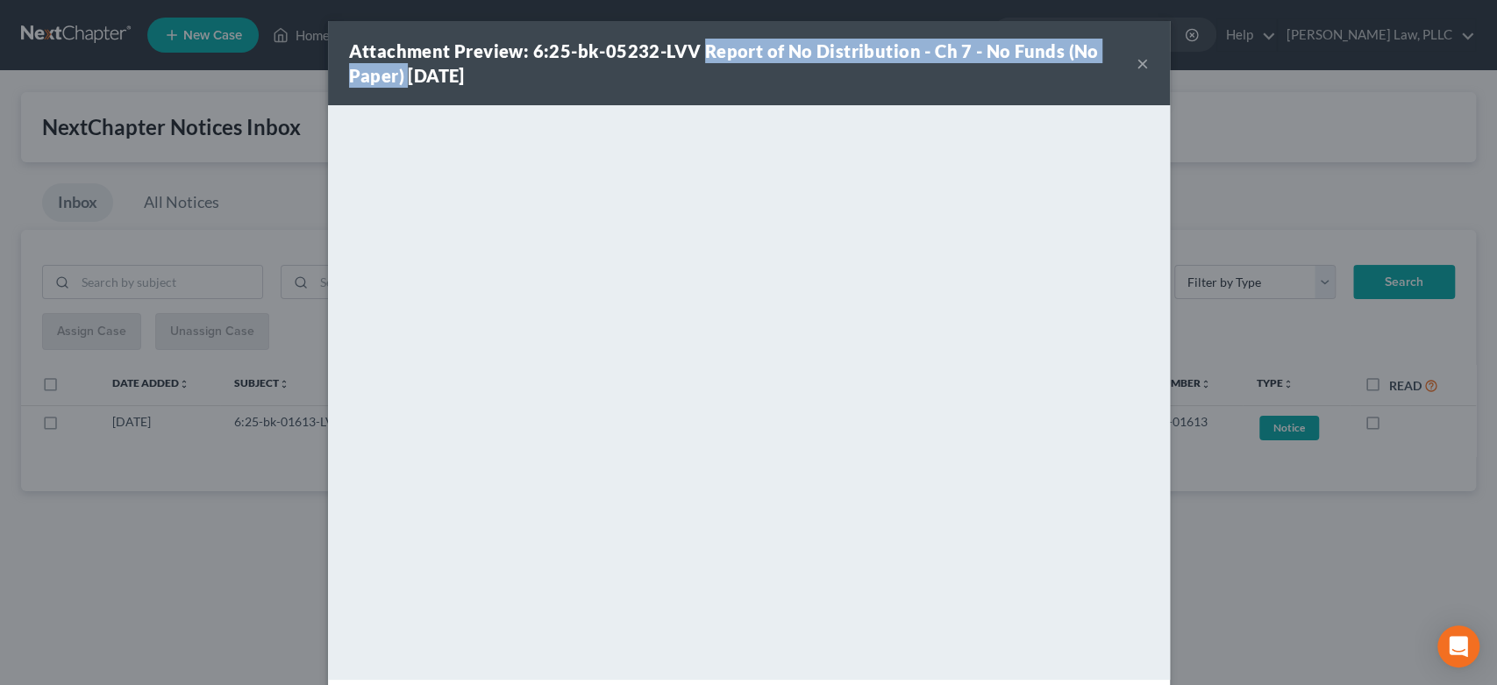
drag, startPoint x: 689, startPoint y: 53, endPoint x: 367, endPoint y: 71, distance: 323.2
click at [395, 75] on strong "Attachment Preview: 6:25-bk-05232-LVV Report of No Distribution - Ch 7 - No Fun…" at bounding box center [724, 63] width 750 height 46
copy strong "Report of No Distribution - Ch 7 - No Funds (No Paper)"
click at [1136, 71] on button "×" at bounding box center [1142, 63] width 12 height 21
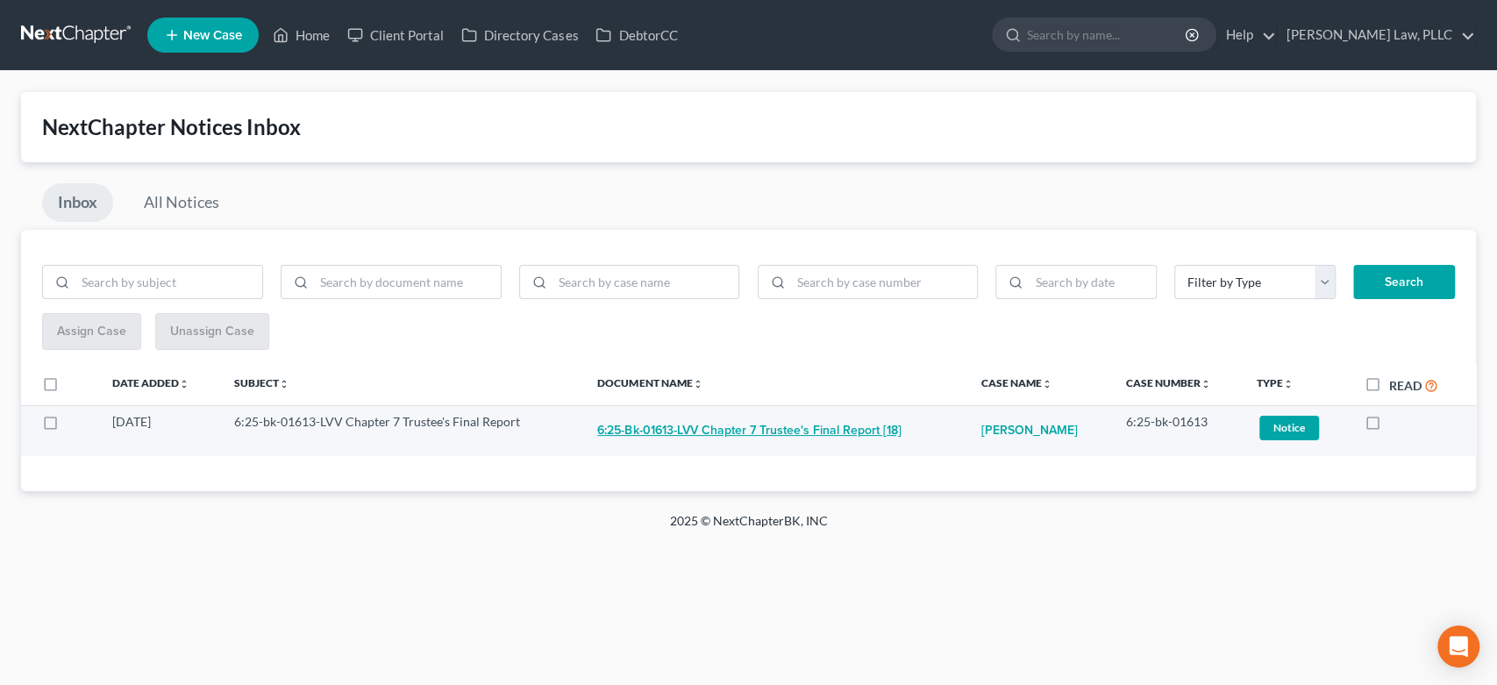
click at [820, 425] on button "6:25-bk-01613-LVV Chapter 7 Trustee's Final Report [18]" at bounding box center [748, 430] width 303 height 35
checkbox input "true"
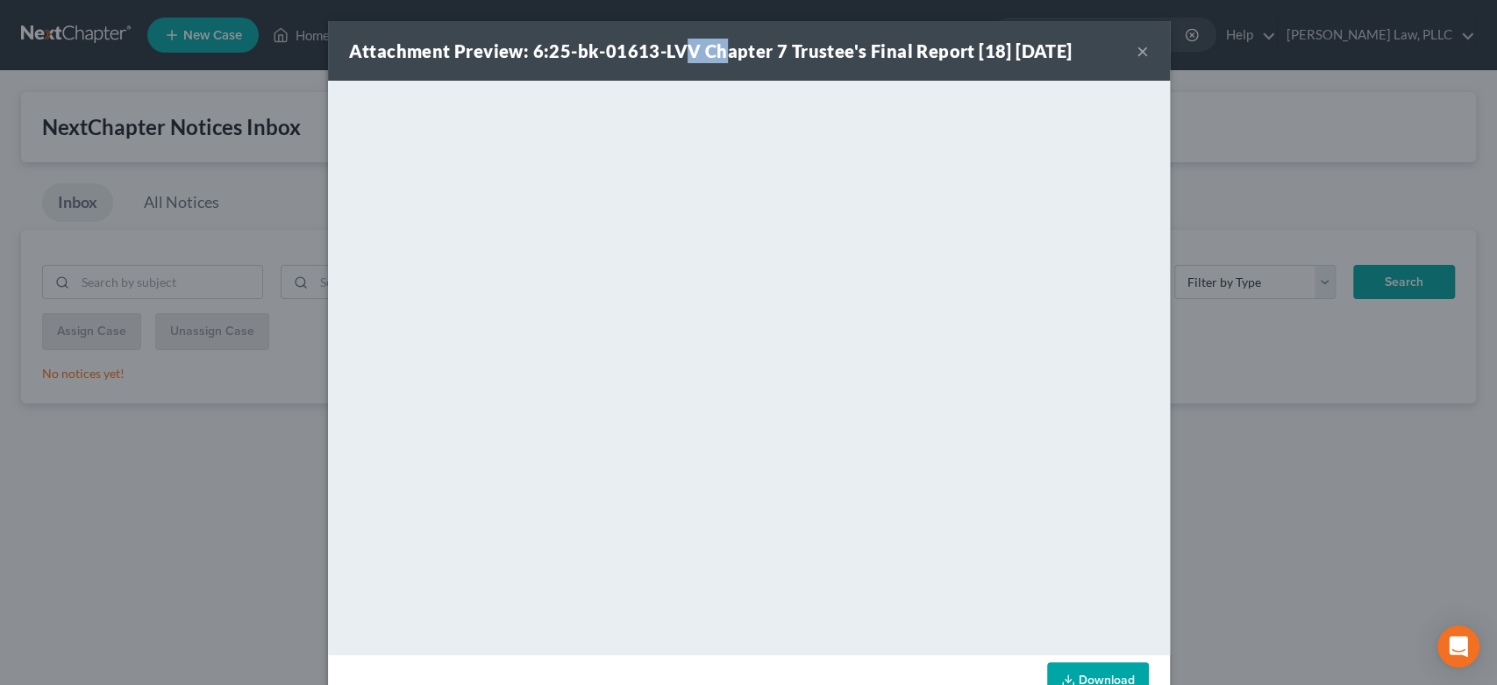
drag, startPoint x: 678, startPoint y: 47, endPoint x: 813, endPoint y: 53, distance: 135.1
click at [709, 50] on strong "Attachment Preview: 6:25-bk-01613-LVV Chapter 7 Trustee's Final Report [18] [DA…" at bounding box center [710, 50] width 723 height 21
drag, startPoint x: 814, startPoint y: 53, endPoint x: 828, endPoint y: 53, distance: 14.1
click at [815, 53] on strong "Attachment Preview: 6:25-bk-01613-LVV Chapter 7 Trustee's Final Report [18] [DA…" at bounding box center [710, 50] width 723 height 21
drag, startPoint x: 995, startPoint y: 49, endPoint x: 694, endPoint y: 37, distance: 301.9
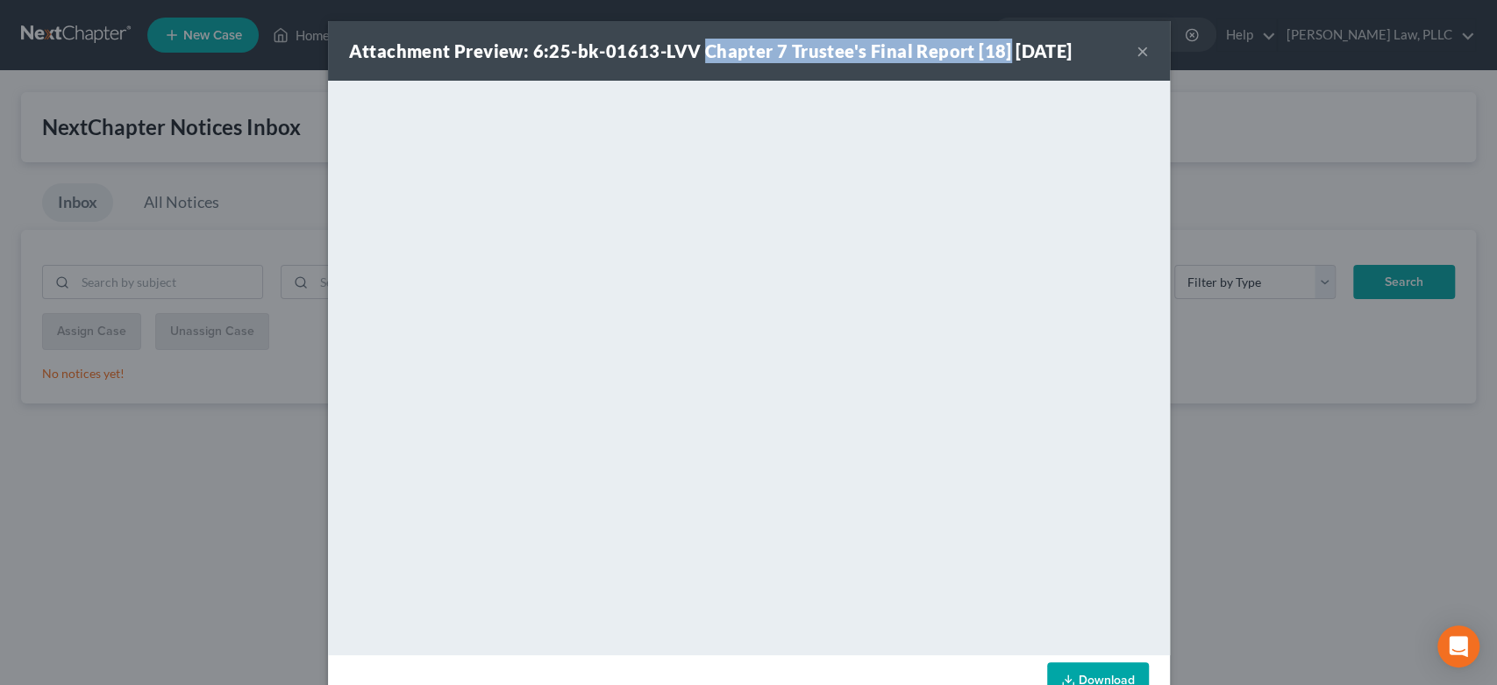
click at [692, 34] on div "Attachment Preview: 6:25-bk-01613-LVV Chapter 7 Trustee's Final Report [18] [DA…" at bounding box center [749, 51] width 842 height 60
copy strong "Chapter 7 Trustee's Final Report [18]"
click at [1136, 48] on button "×" at bounding box center [1142, 50] width 12 height 21
